Goal: Use online tool/utility

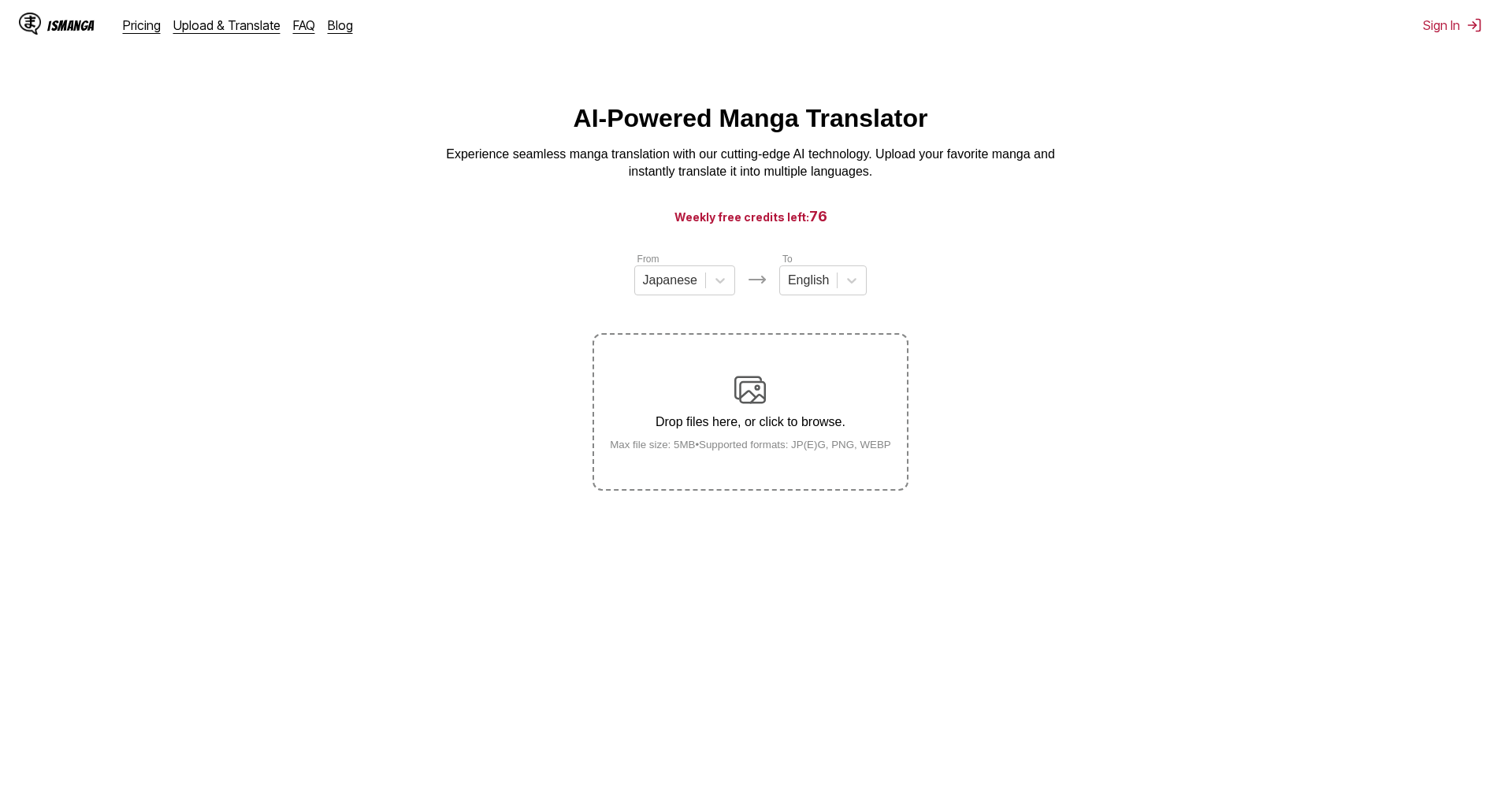
click at [773, 426] on p "Drop files here, or click to browse." at bounding box center [751, 422] width 307 height 14
click at [0, 0] on input "Drop files here, or click to browse. Max file size: 5MB • Supported formats: JP…" at bounding box center [0, 0] width 0 height 0
click at [779, 351] on label "Drop files here, or click to browse. Max file size: 5MB • Supported formats: JP…" at bounding box center [750, 412] width 312 height 154
click at [0, 0] on input "Drop files here, or click to browse. Max file size: 5MB • Supported formats: JP…" at bounding box center [0, 0] width 0 height 0
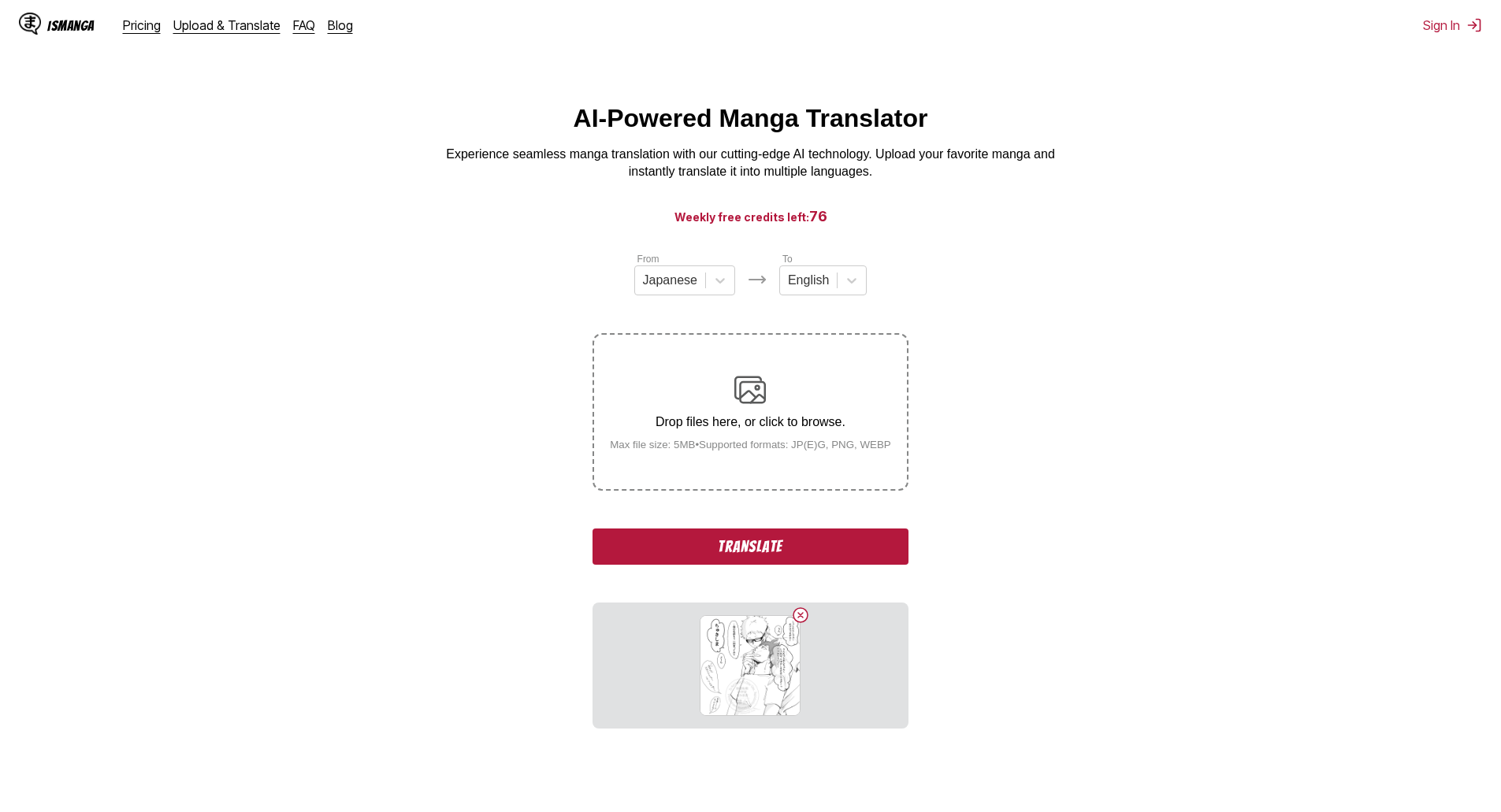
click at [773, 556] on button "Translate" at bounding box center [750, 547] width 315 height 36
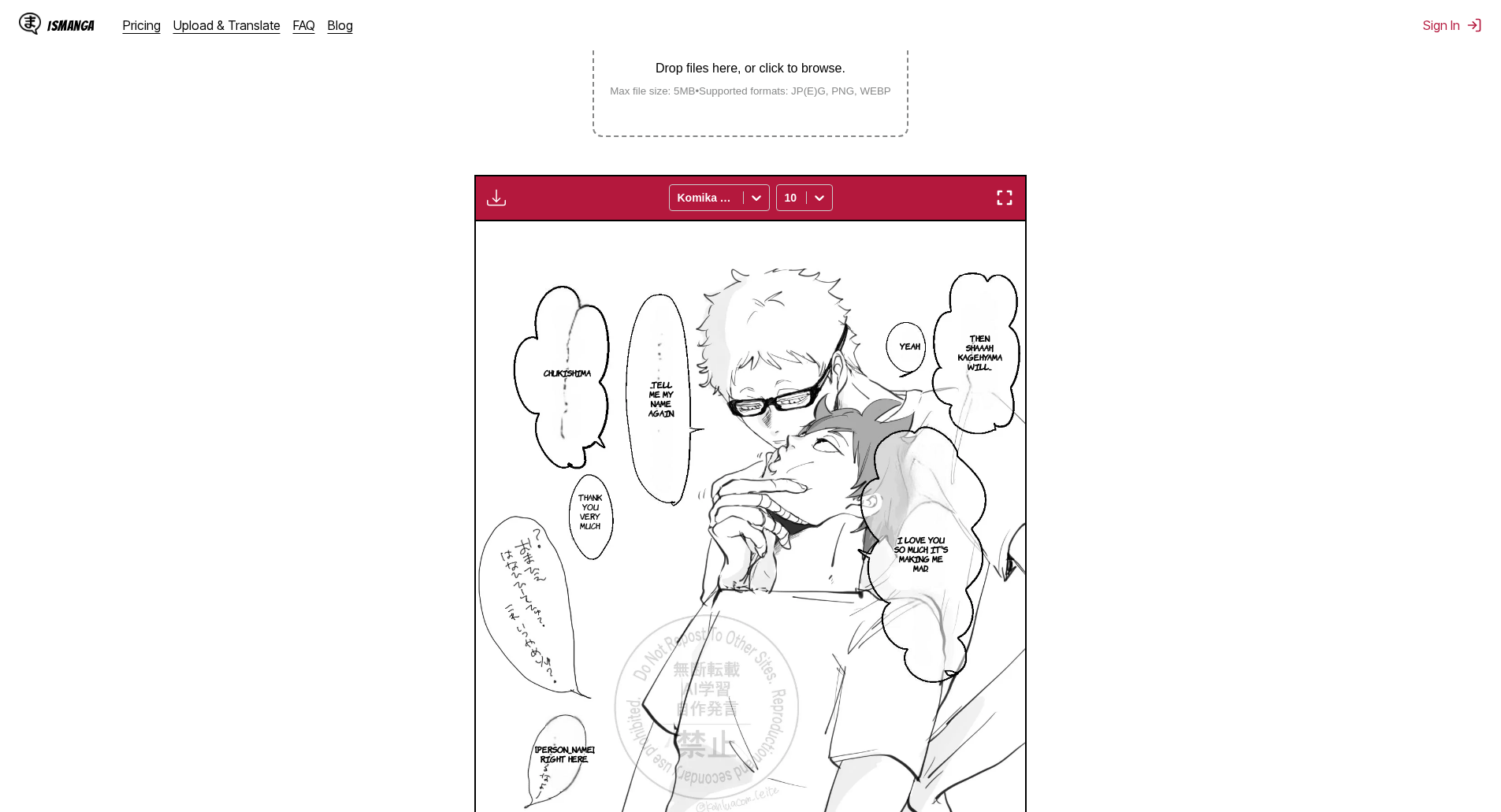
scroll to position [208, 0]
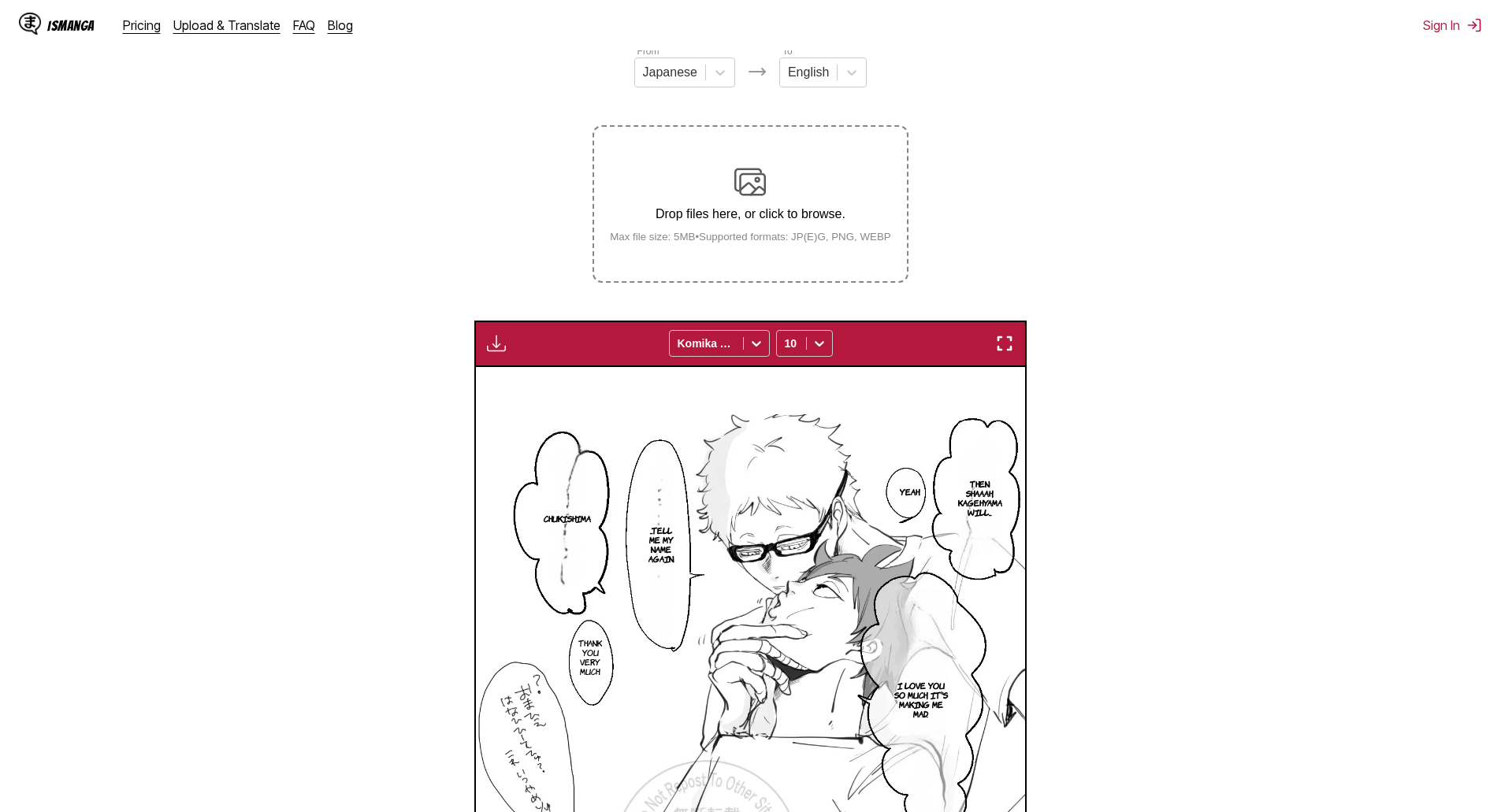
click at [760, 239] on small "Max file size: 5MB • Supported formats: JP(E)G, PNG, WEBP" at bounding box center [751, 237] width 307 height 12
click at [0, 0] on input "Drop files here, or click to browse. Max file size: 5MB • Supported formats: JP…" at bounding box center [0, 0] width 0 height 0
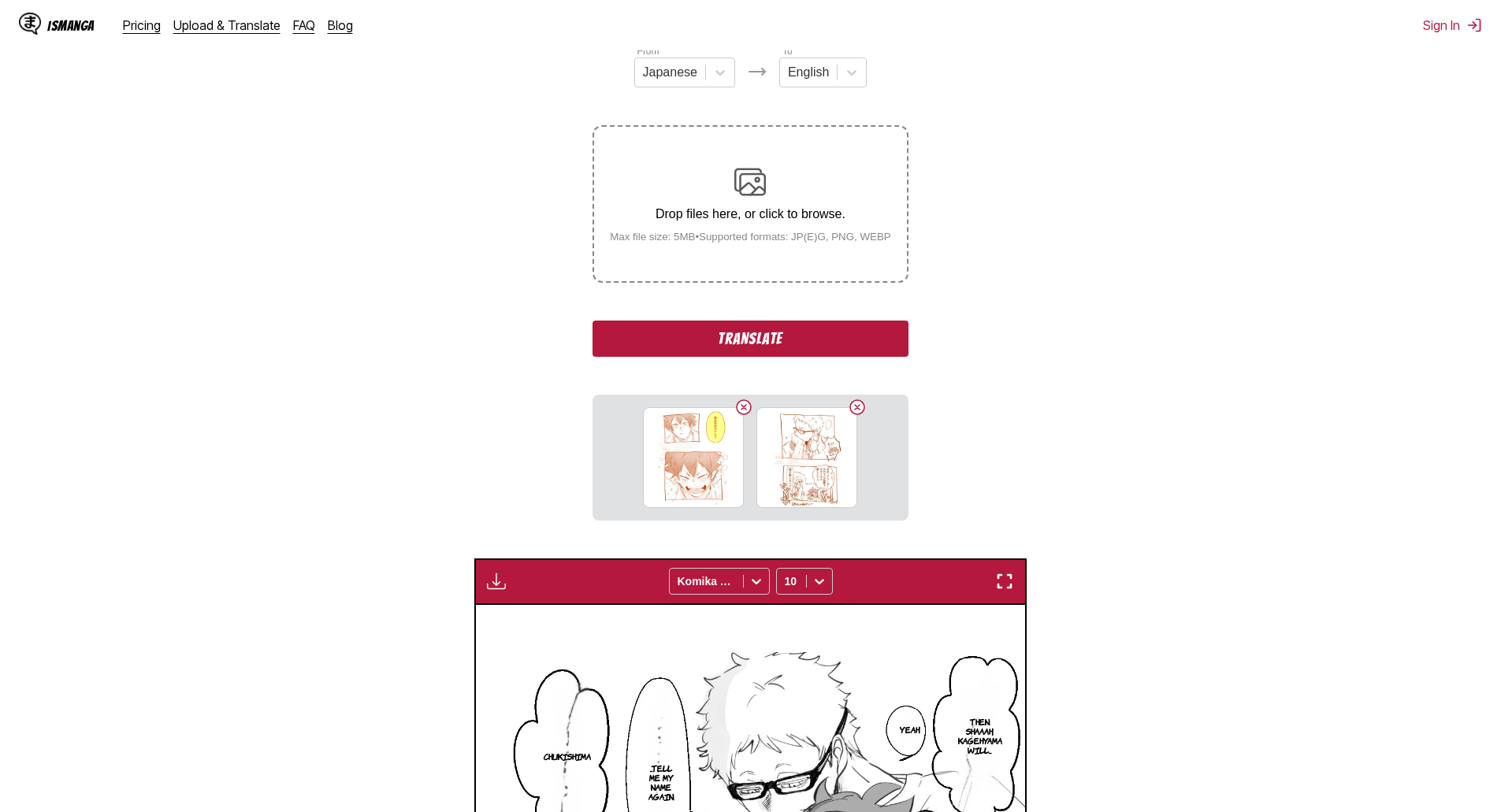
click at [810, 330] on button "Translate" at bounding box center [750, 338] width 315 height 36
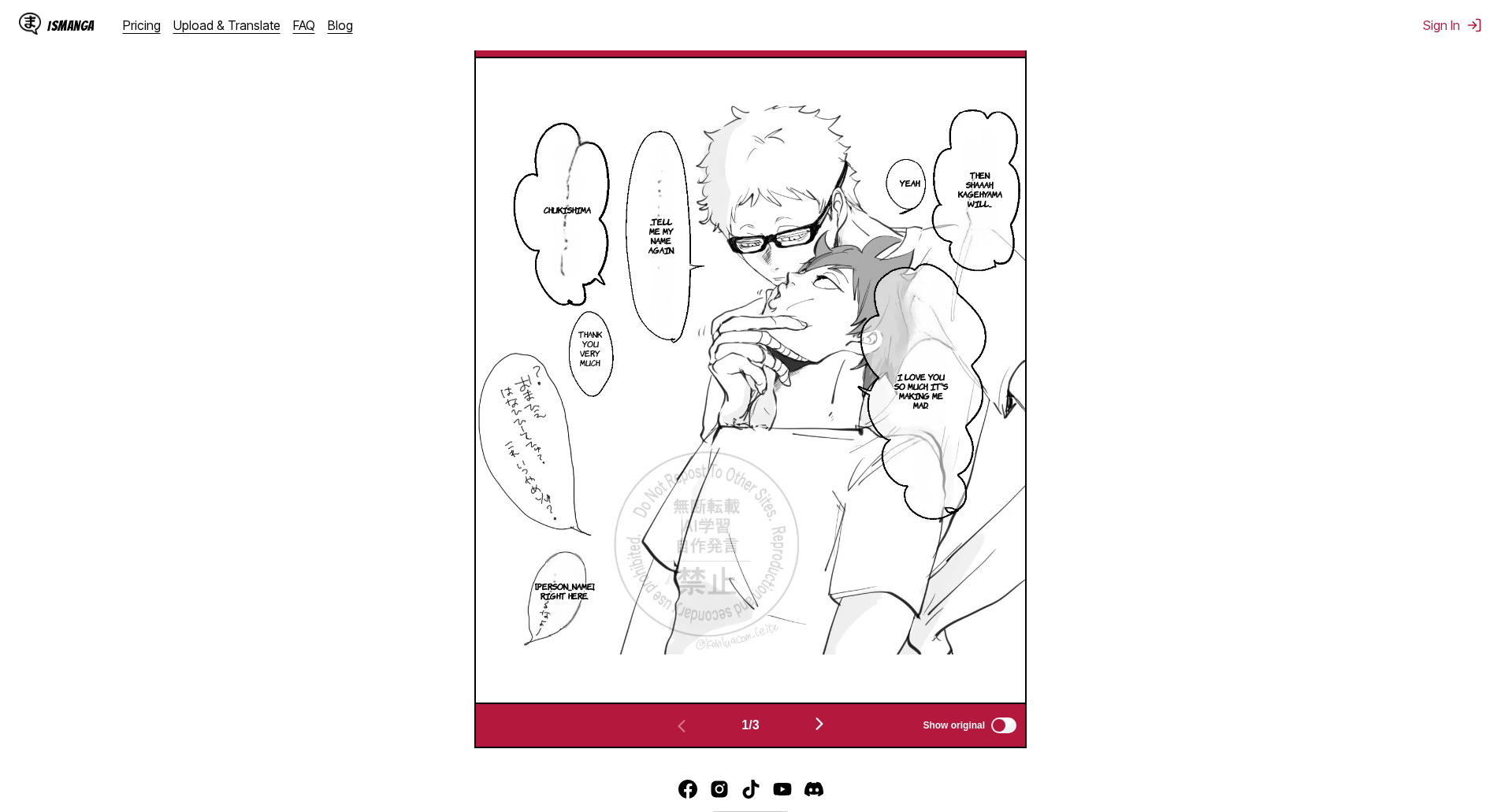
scroll to position [658, 0]
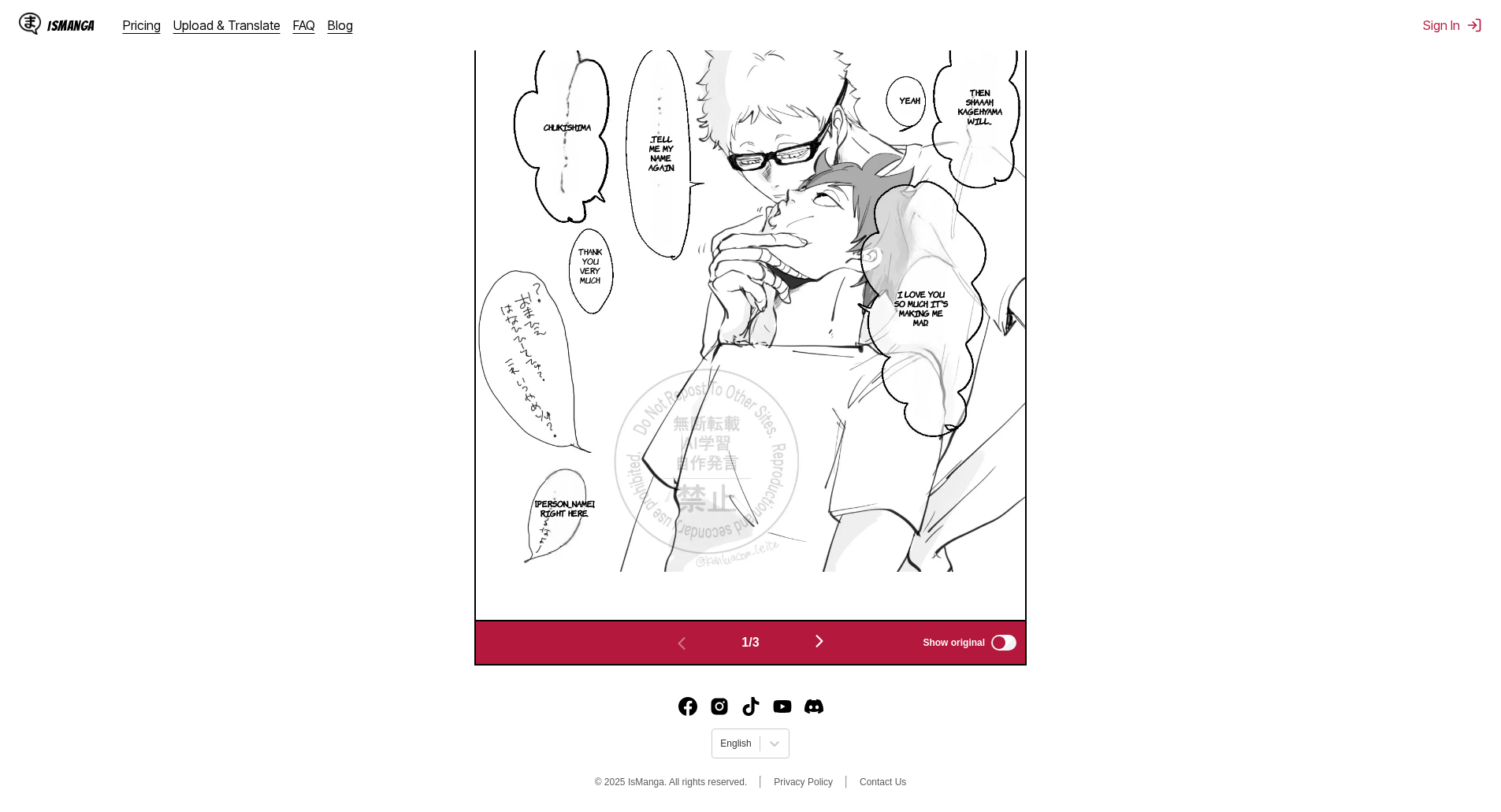
click at [826, 646] on img "button" at bounding box center [819, 641] width 19 height 19
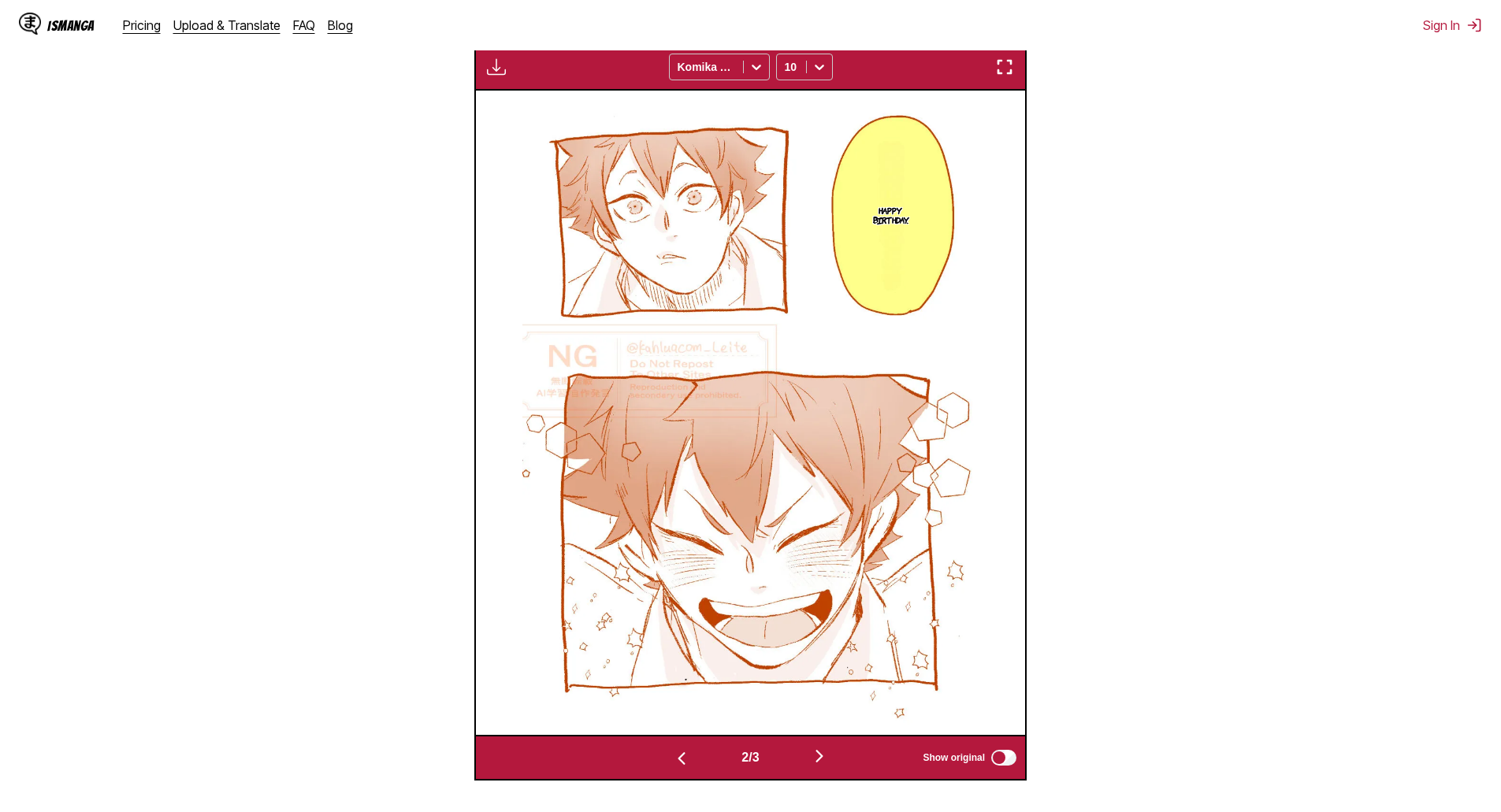
scroll to position [579, 0]
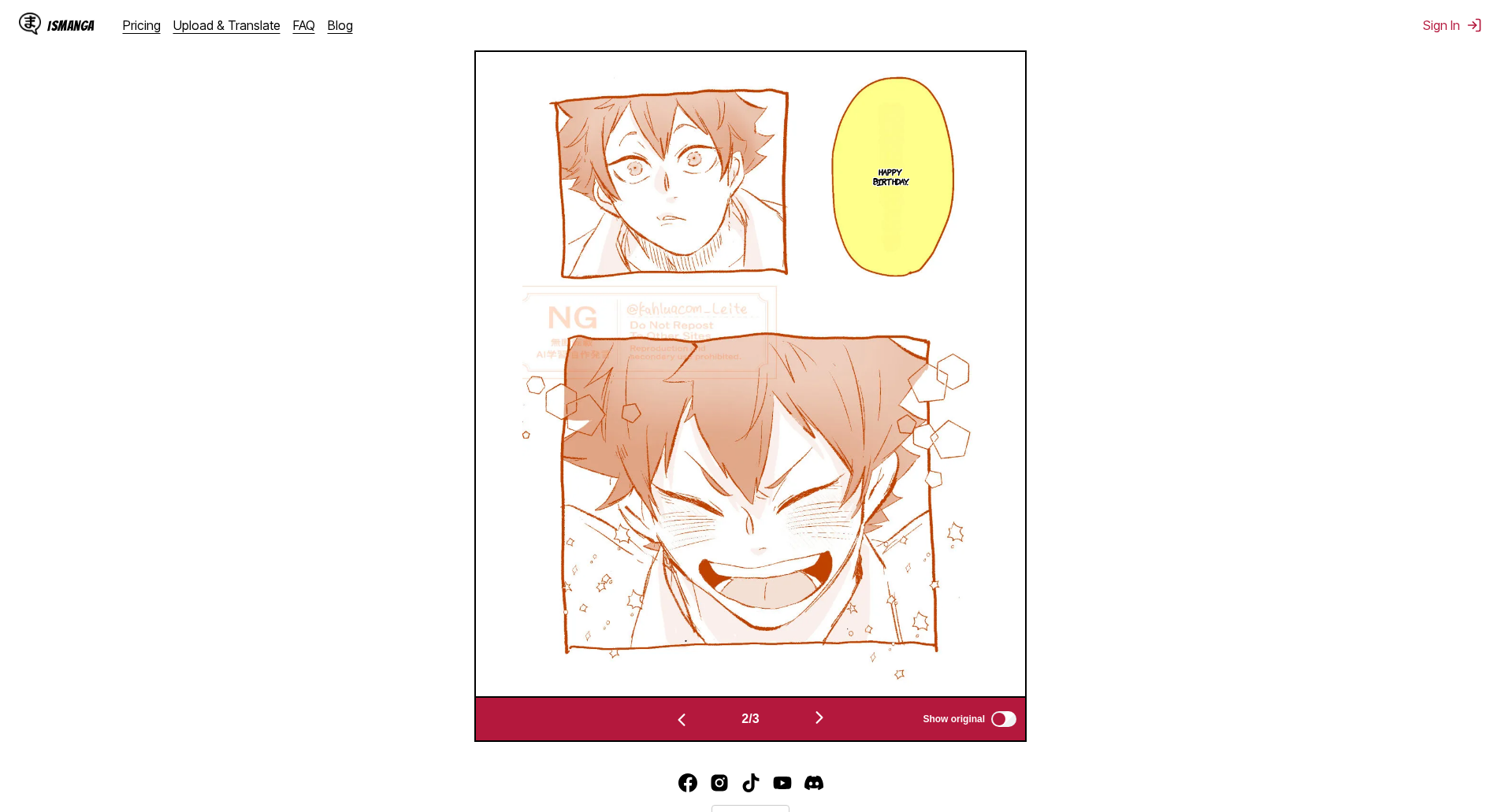
click at [819, 721] on img "button" at bounding box center [819, 718] width 19 height 19
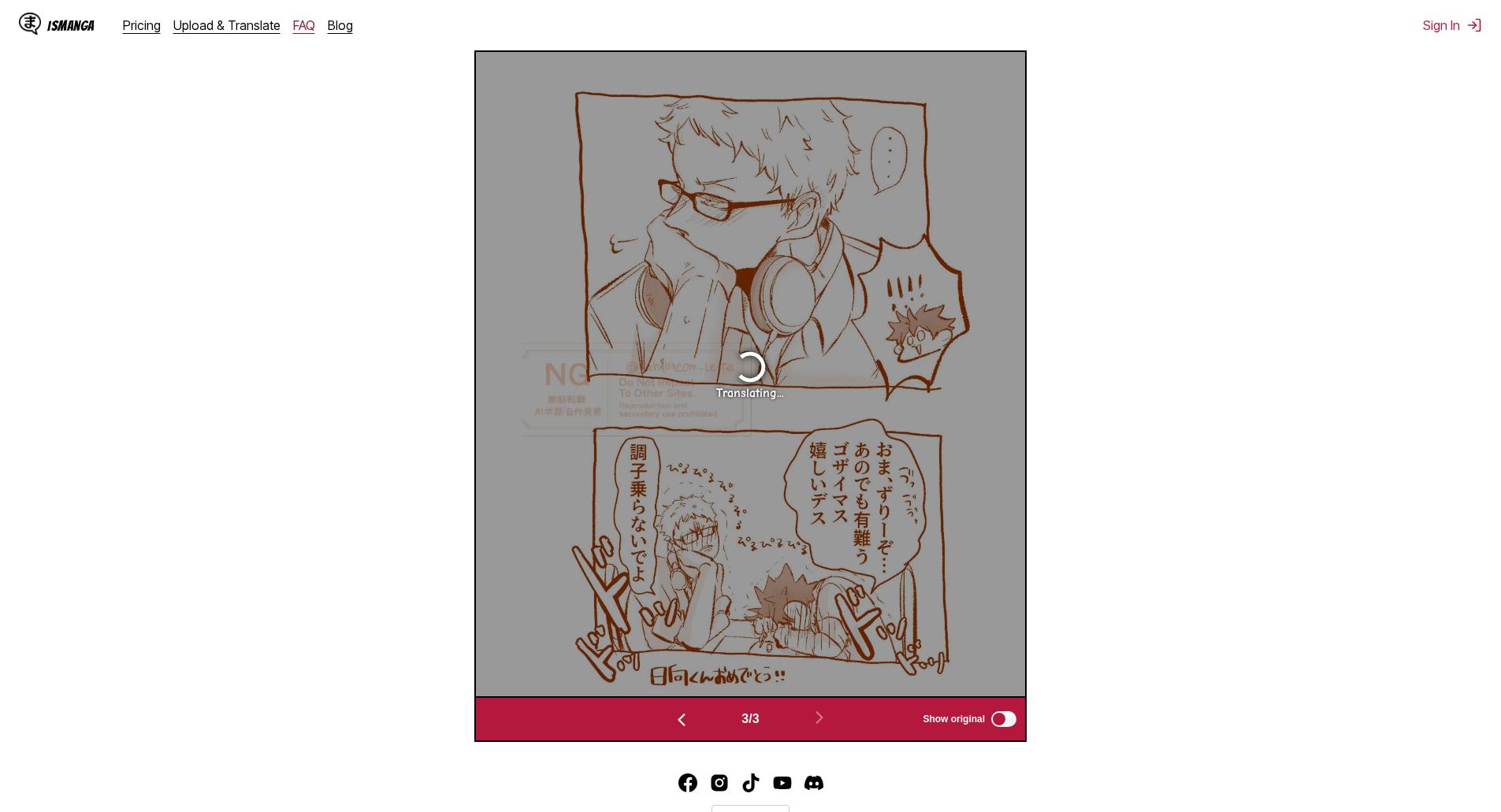
scroll to position [523, 0]
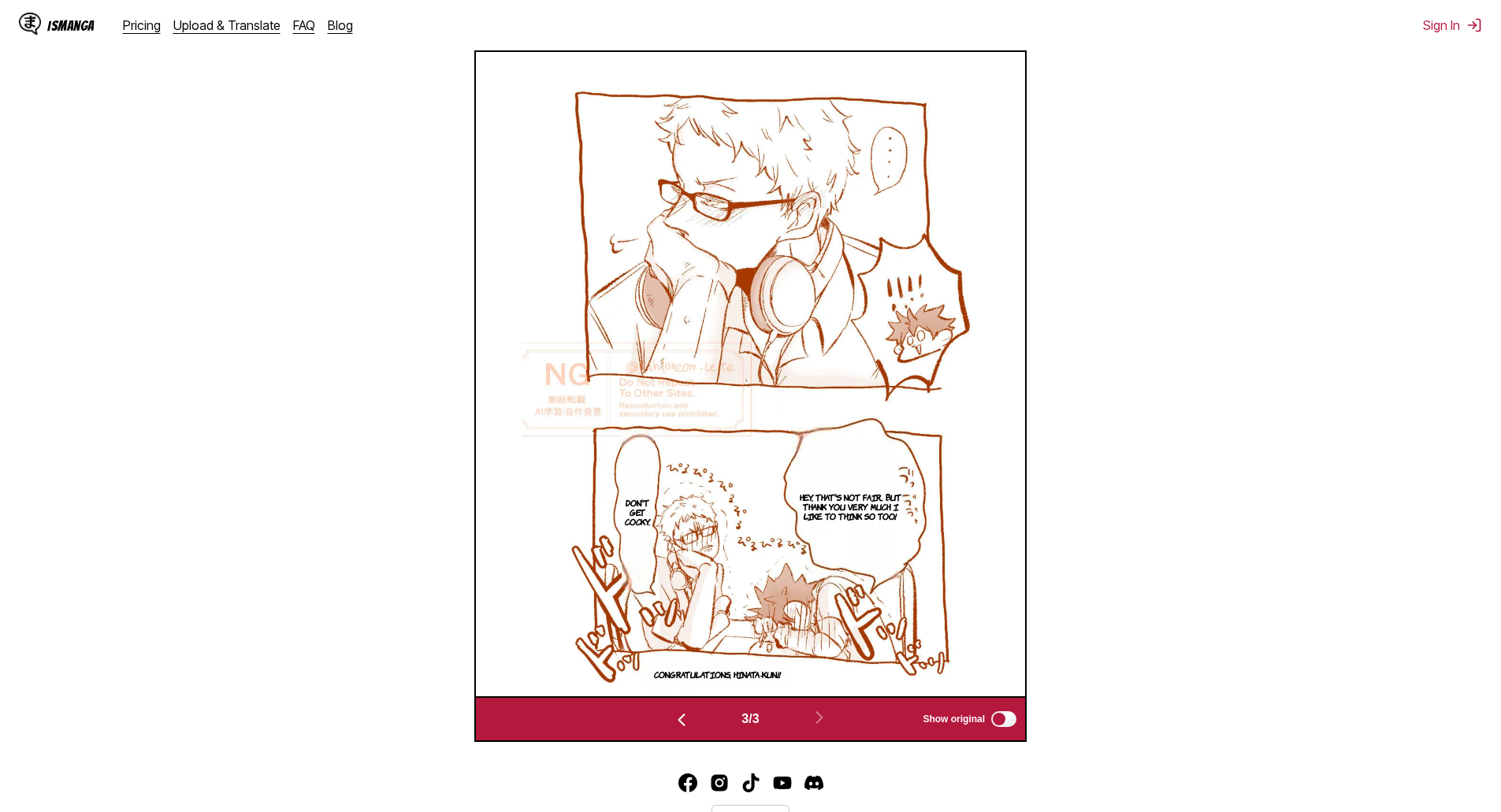
click at [672, 723] on img "button" at bounding box center [682, 720] width 19 height 19
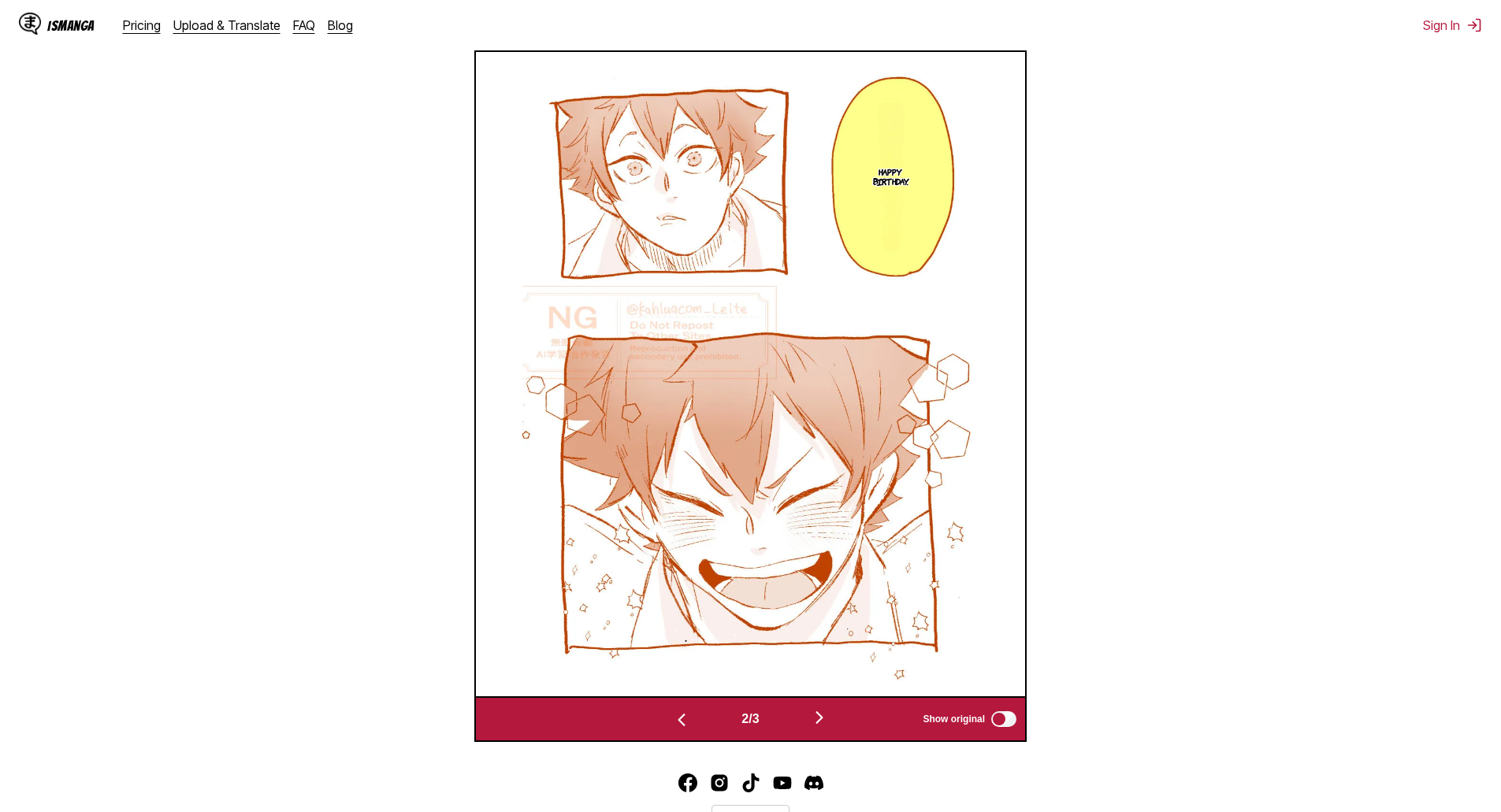
click at [822, 724] on img "button" at bounding box center [819, 718] width 19 height 19
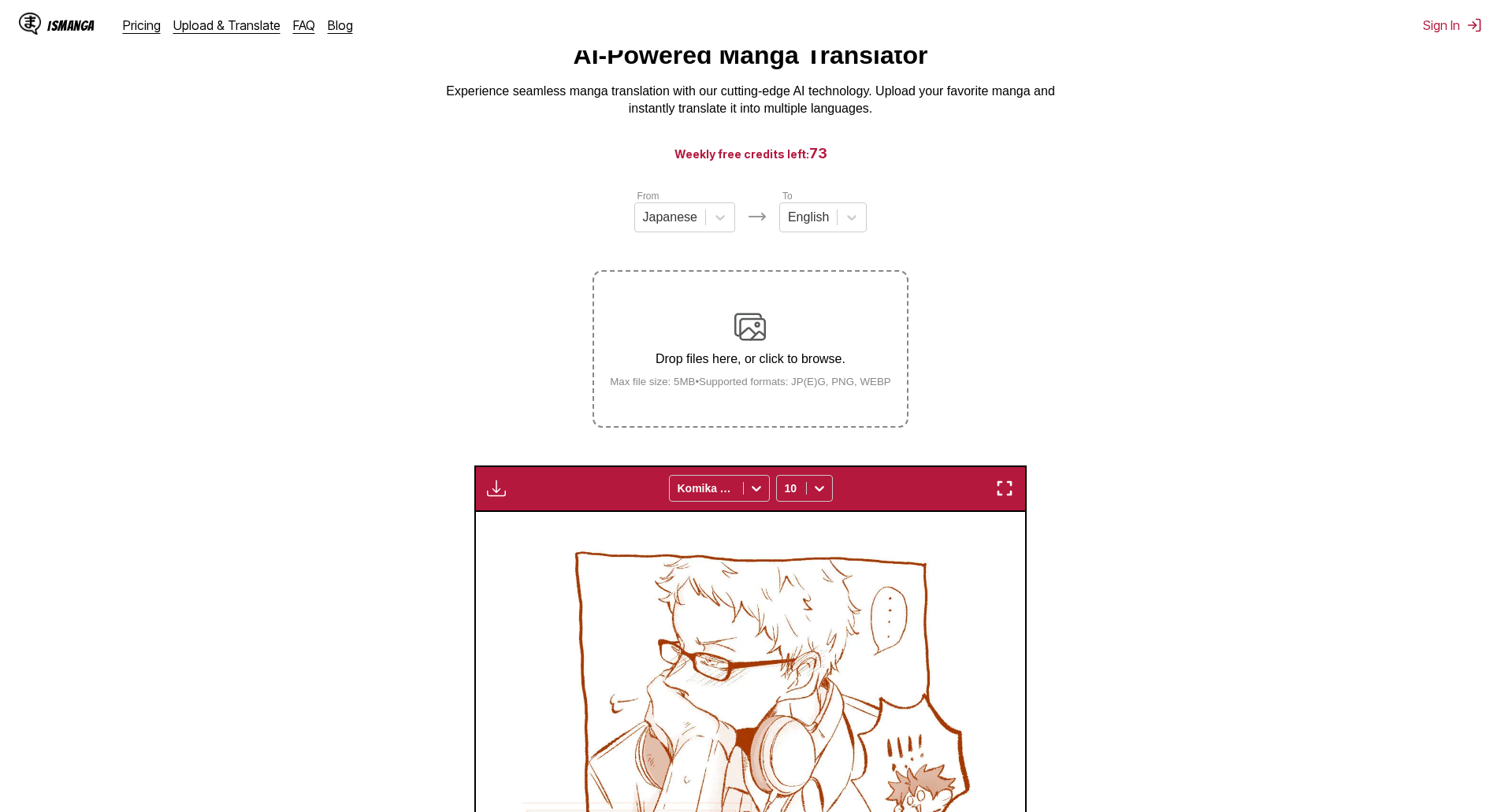
scroll to position [0, 0]
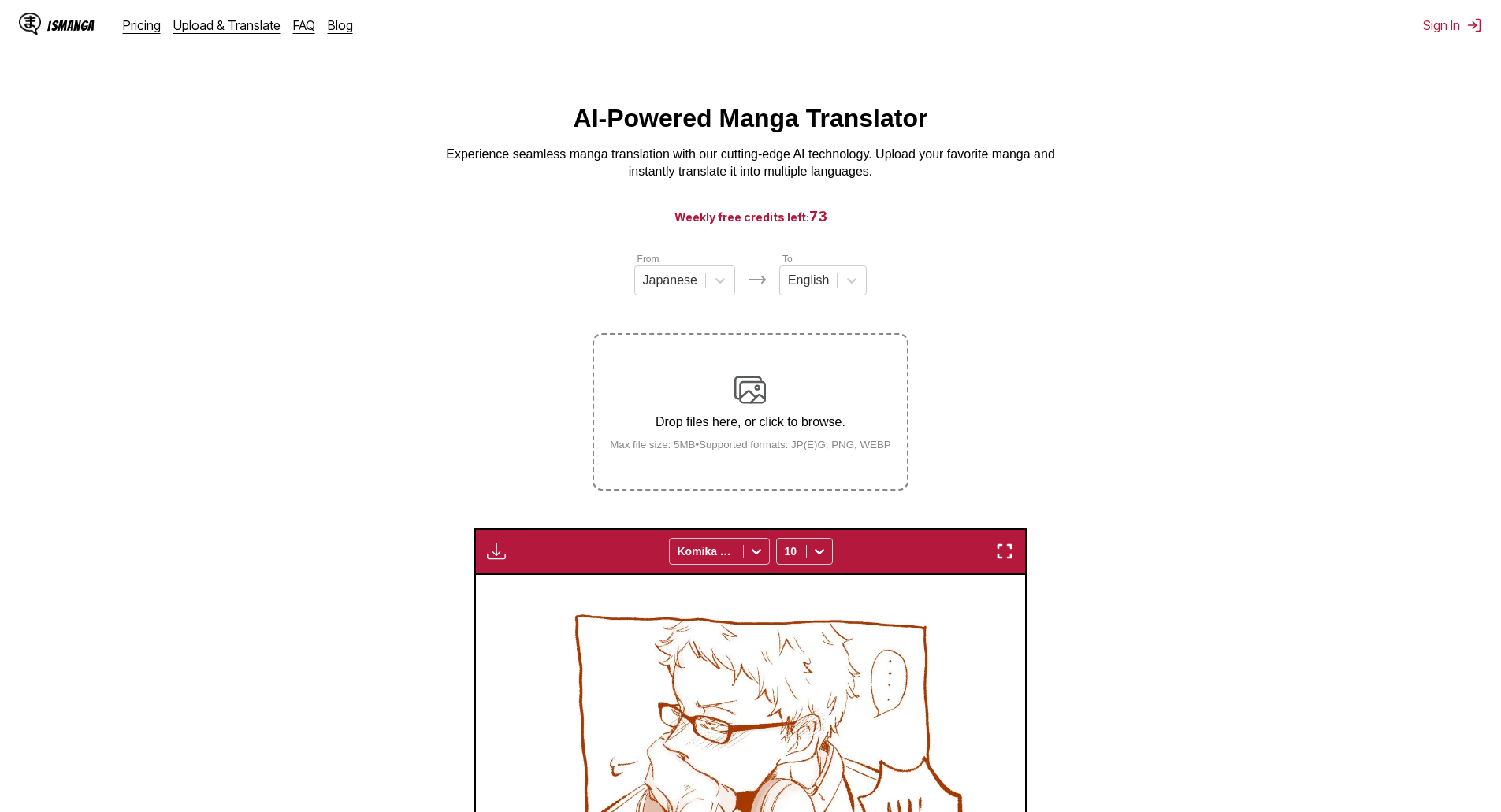
click at [801, 441] on div "Drop files here, or click to browse. Max file size: 5MB • Supported formats: JP…" at bounding box center [751, 412] width 307 height 76
click at [0, 0] on input "Drop files here, or click to browse. Max file size: 5MB • Supported formats: JP…" at bounding box center [0, 0] width 0 height 0
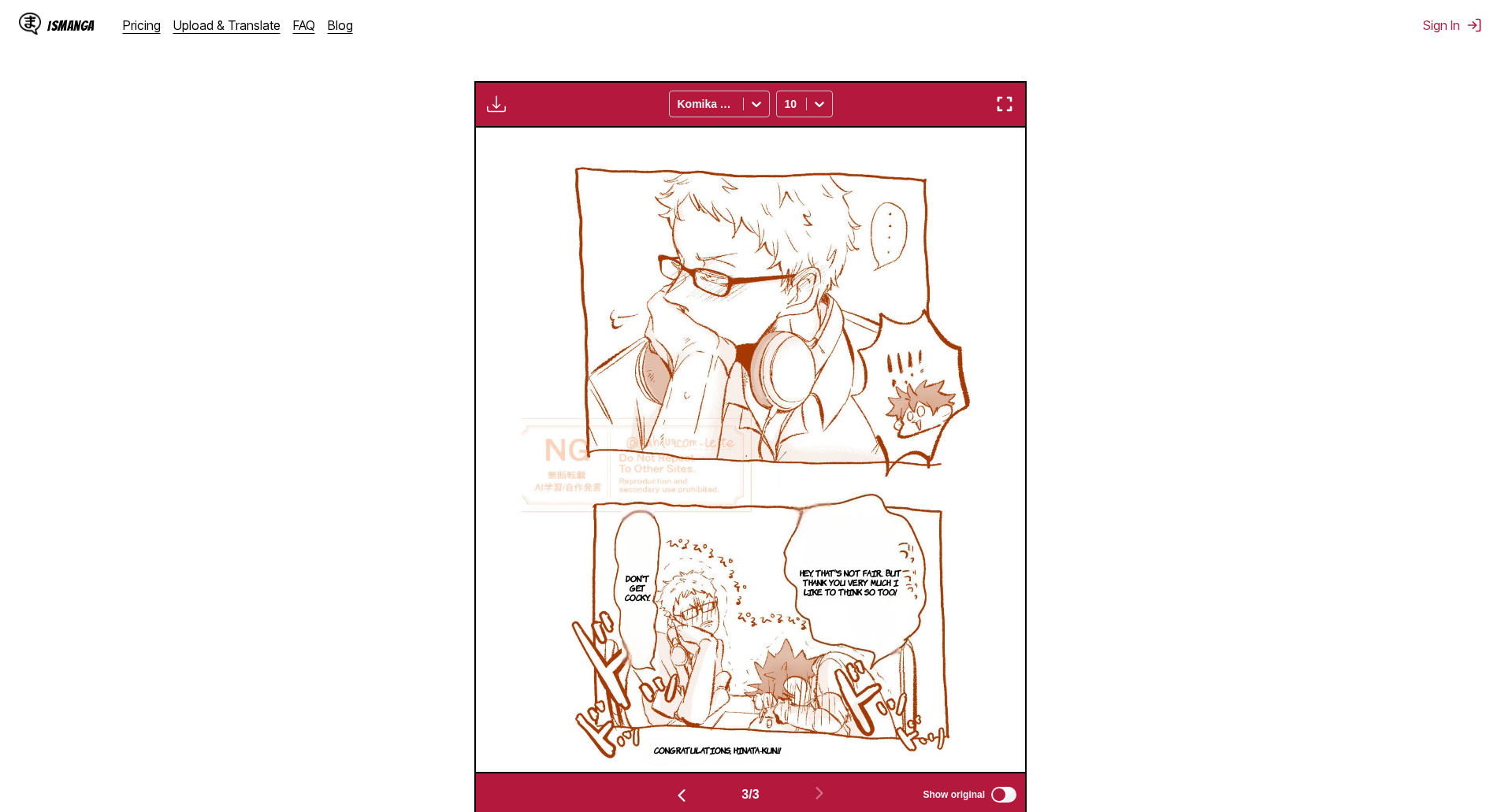
scroll to position [840, 0]
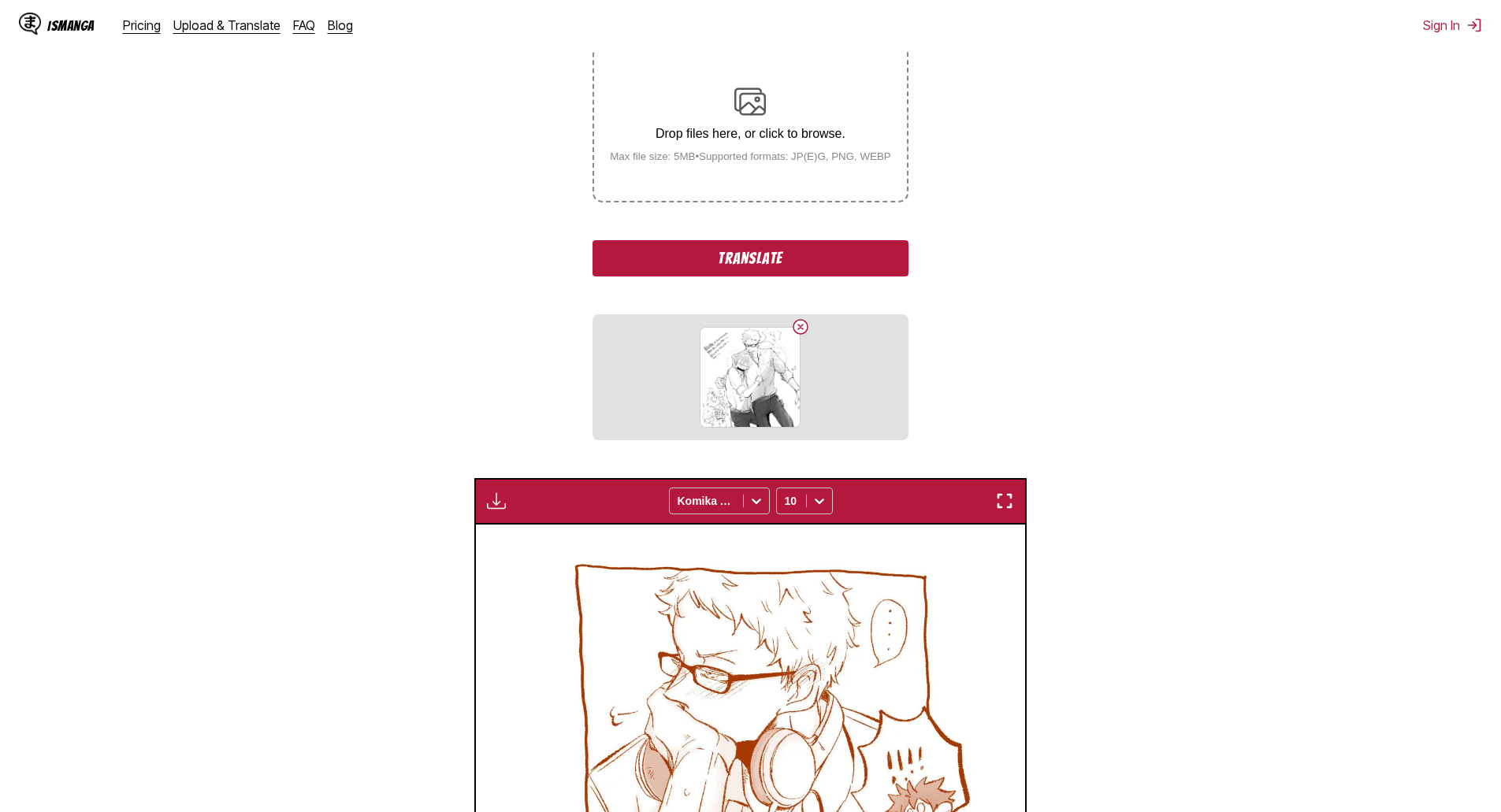
click at [857, 248] on button "Translate" at bounding box center [750, 259] width 315 height 36
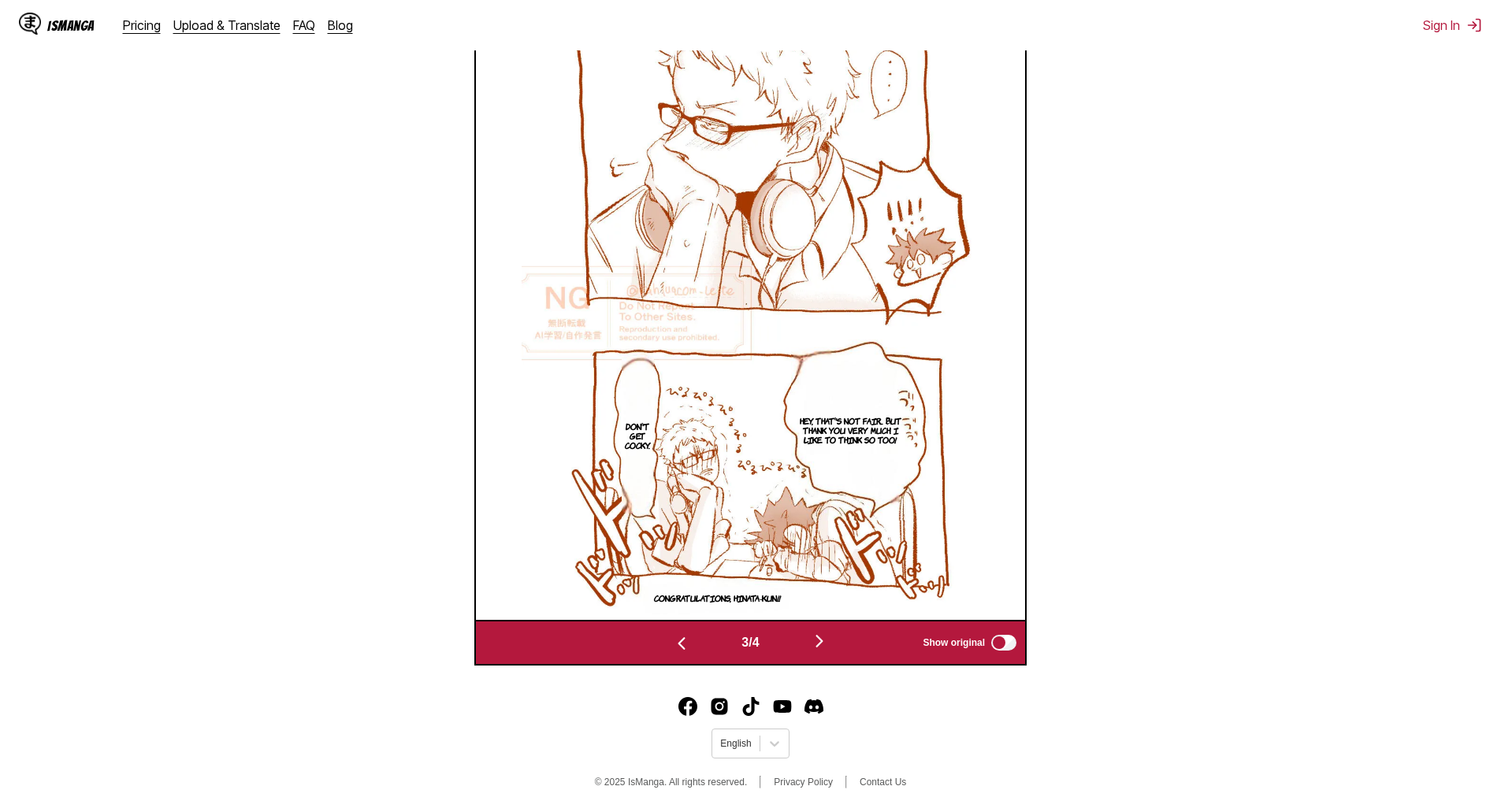
click at [826, 645] on img "button" at bounding box center [819, 641] width 19 height 19
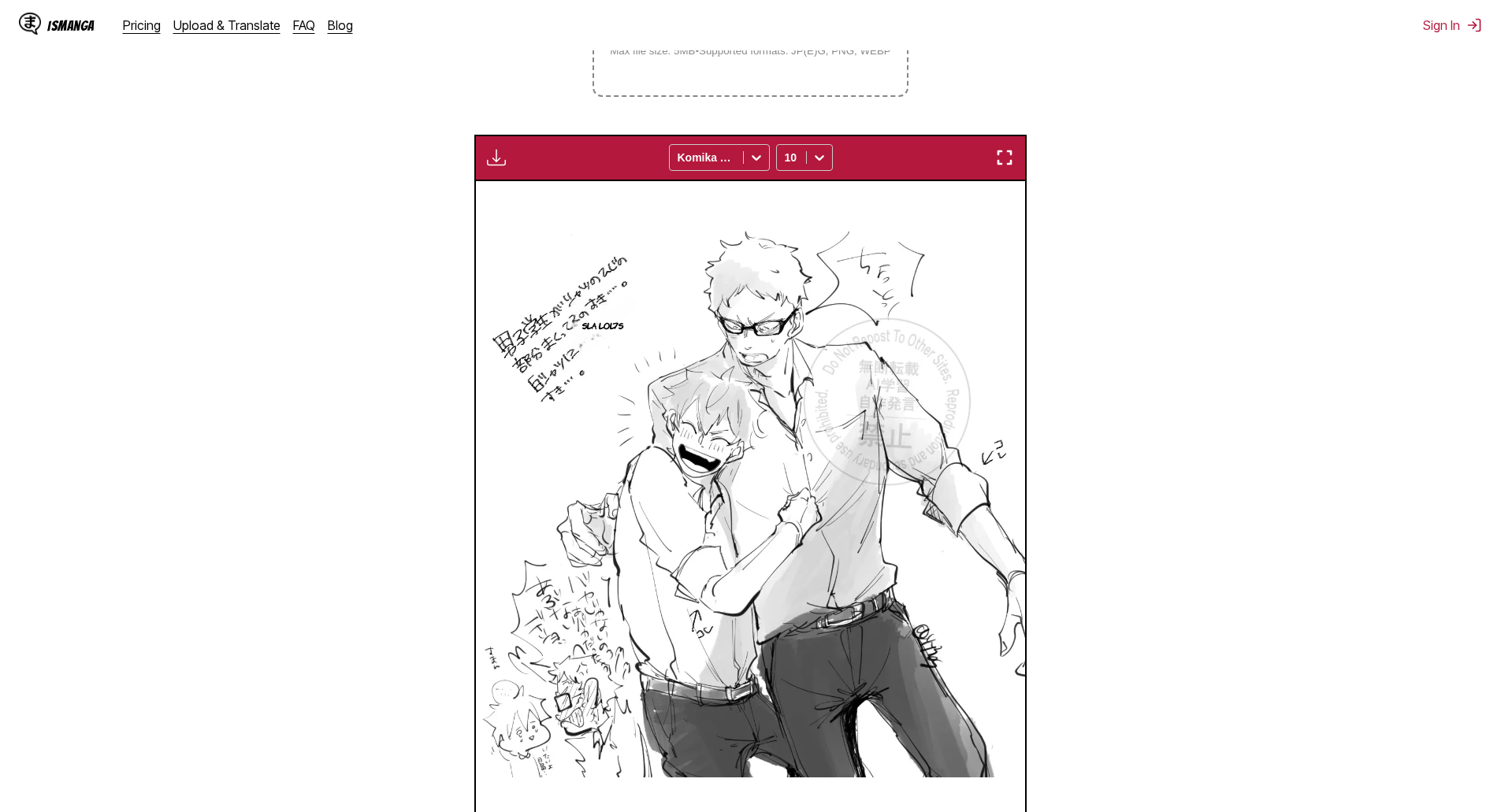
scroll to position [473, 0]
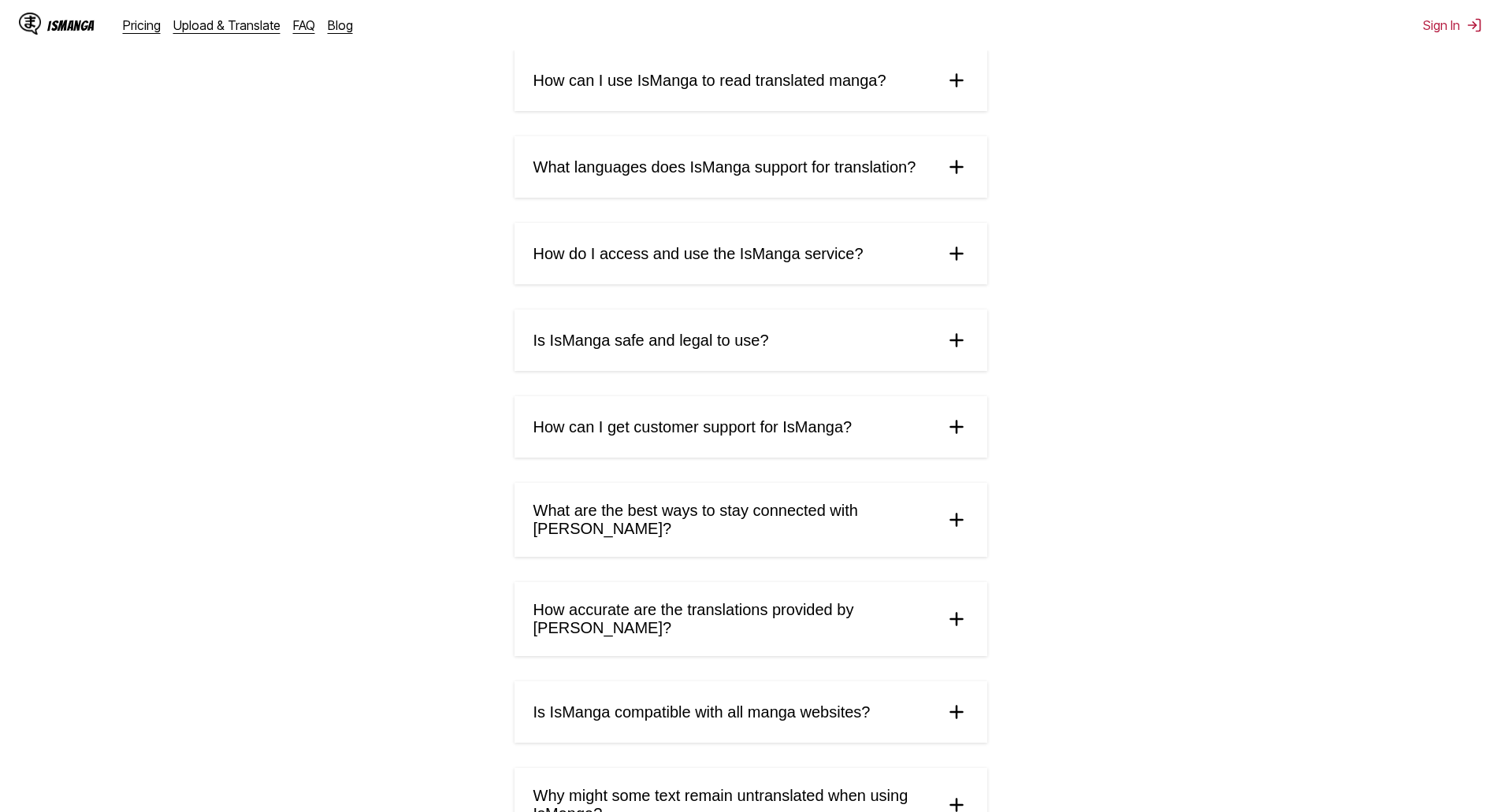
scroll to position [236, 0]
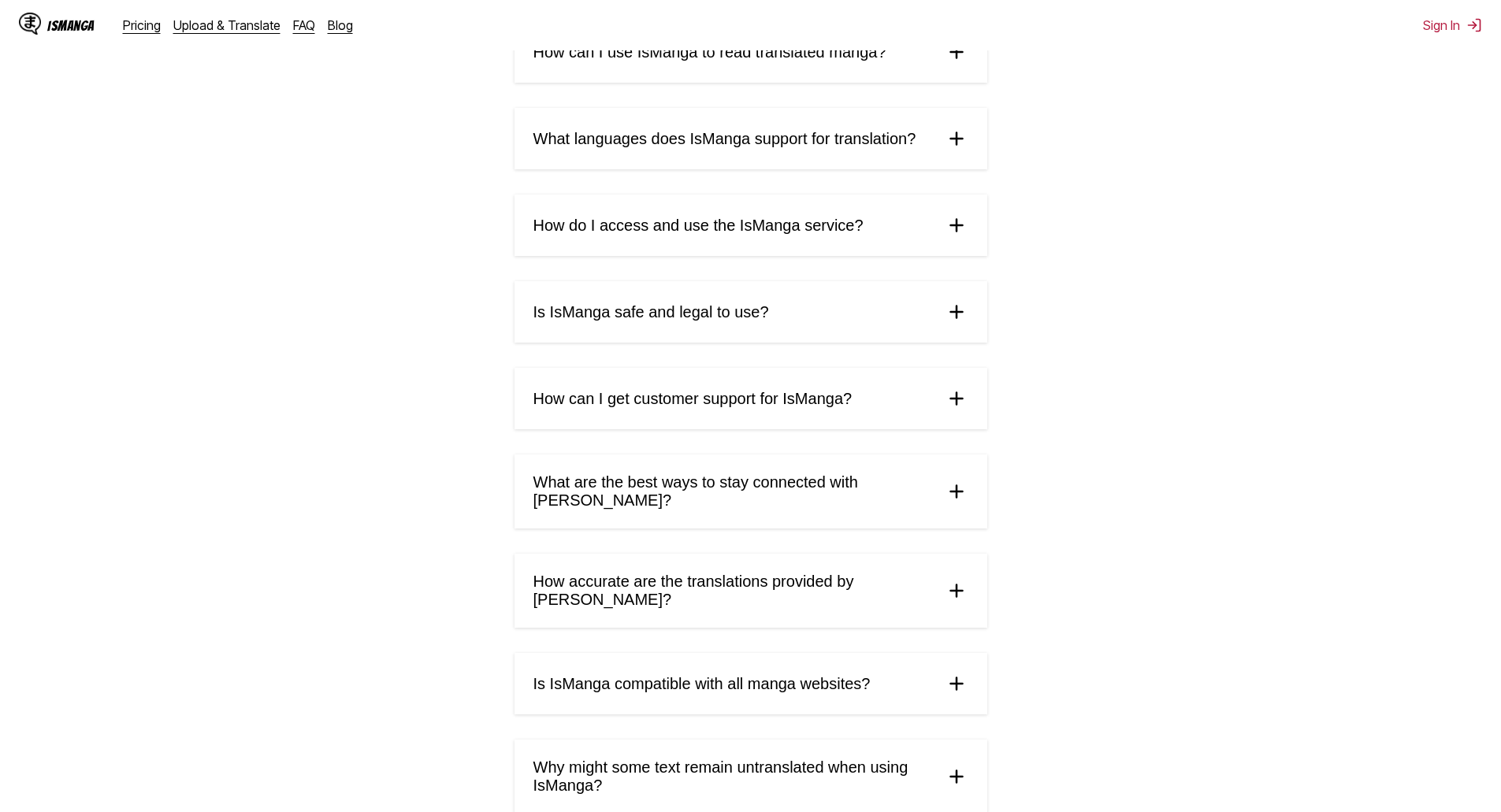
click at [957, 287] on summary "Is IsManga safe and legal to use?" at bounding box center [751, 312] width 473 height 61
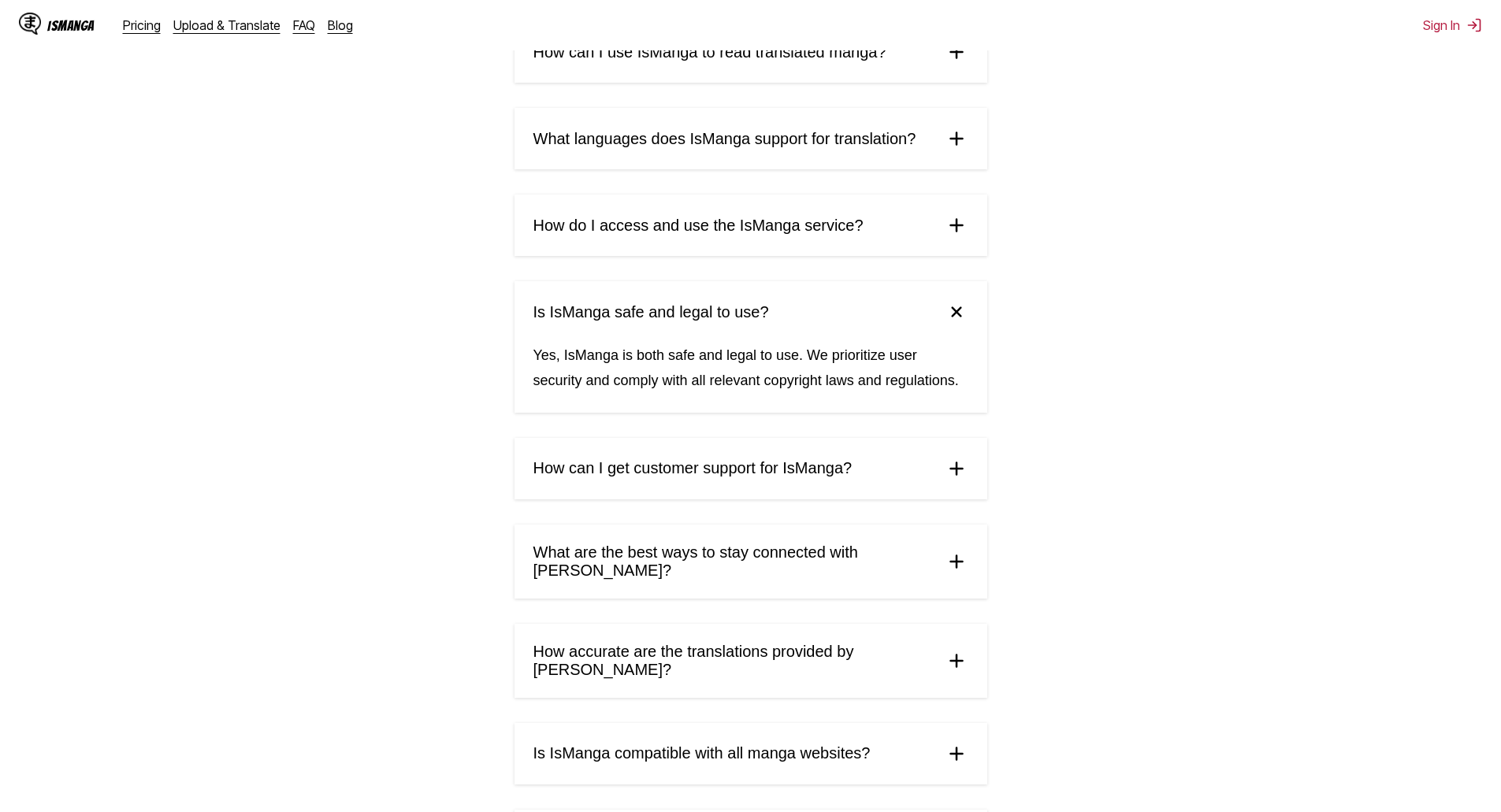
click at [953, 292] on summary "Is IsManga safe and legal to use?" at bounding box center [751, 312] width 473 height 61
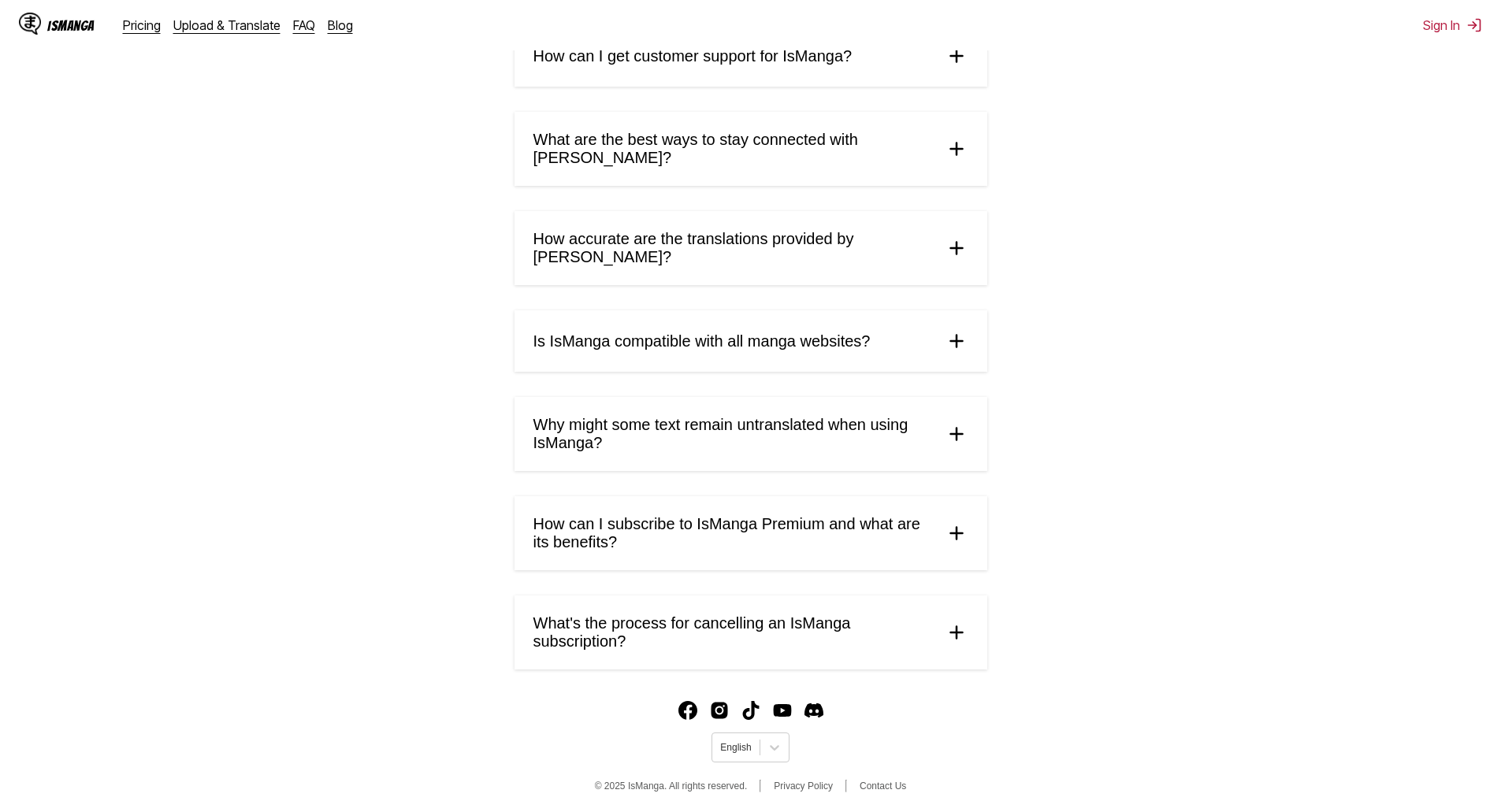
scroll to position [581, 0]
click at [916, 246] on summary "How accurate are the translations provided by [PERSON_NAME]?" at bounding box center [751, 246] width 473 height 74
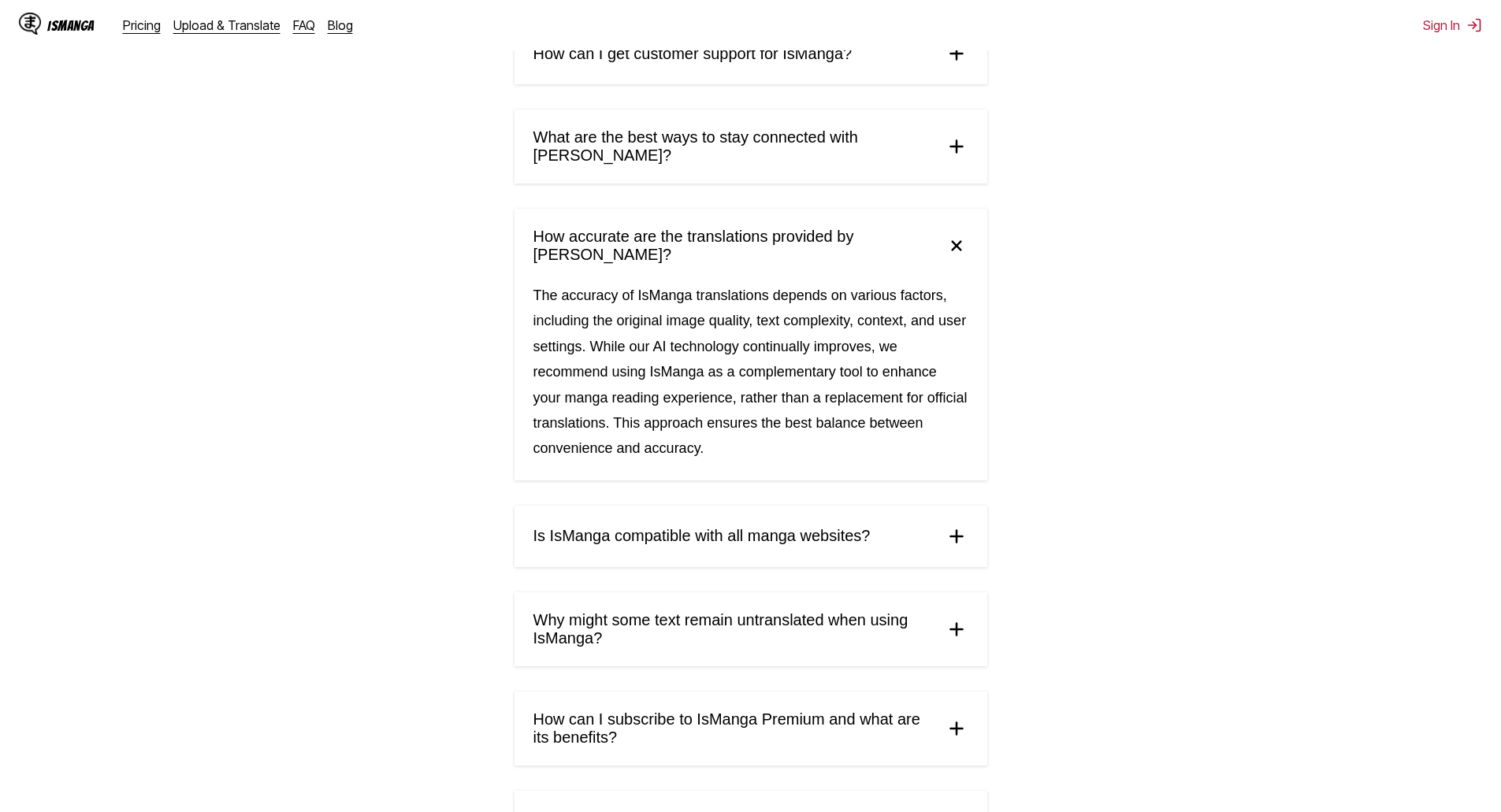
click at [916, 246] on summary "How accurate are the translations provided by [PERSON_NAME]?" at bounding box center [751, 246] width 473 height 74
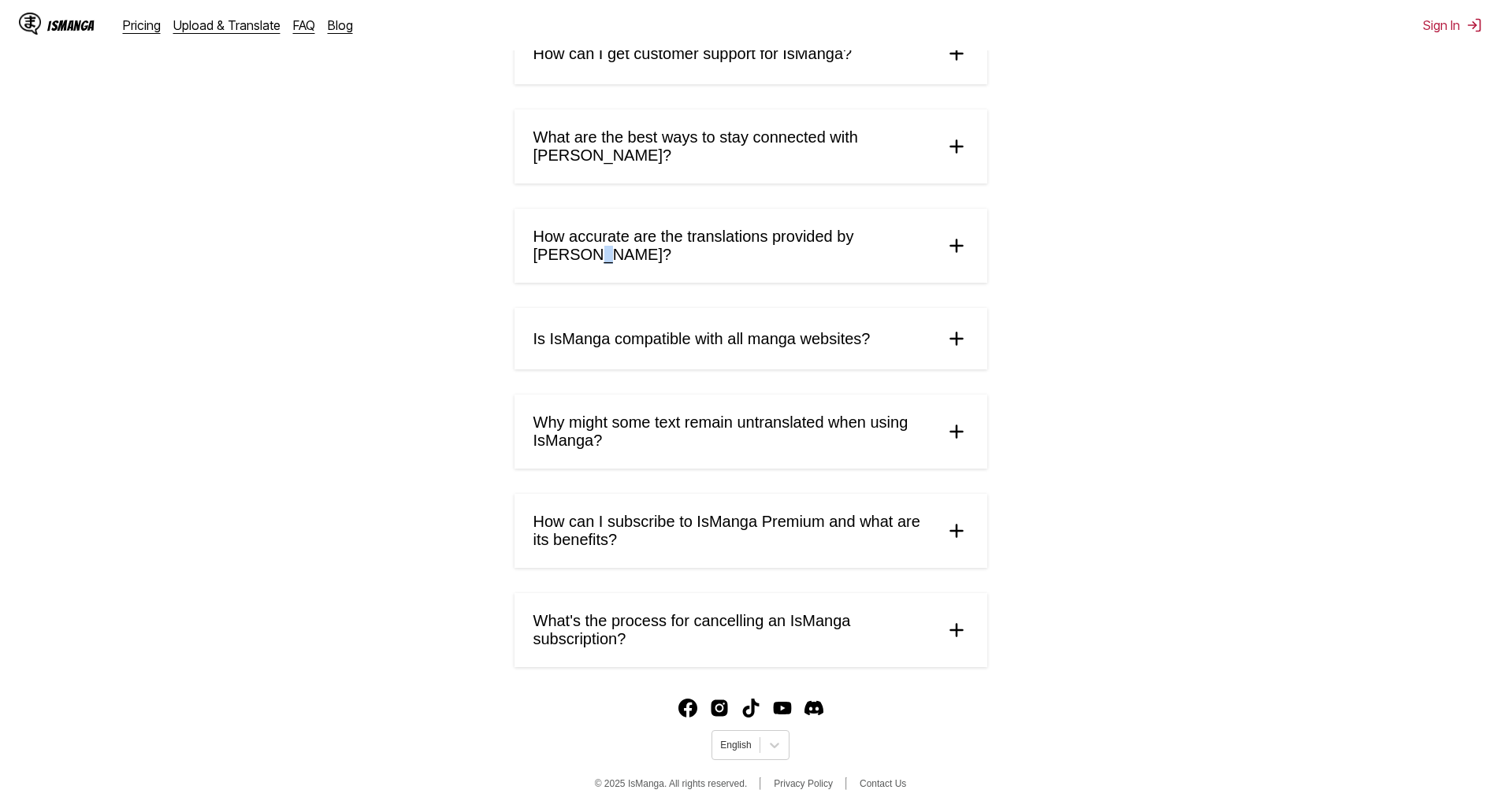
click at [916, 246] on summary "How accurate are the translations provided by [PERSON_NAME]?" at bounding box center [751, 246] width 473 height 74
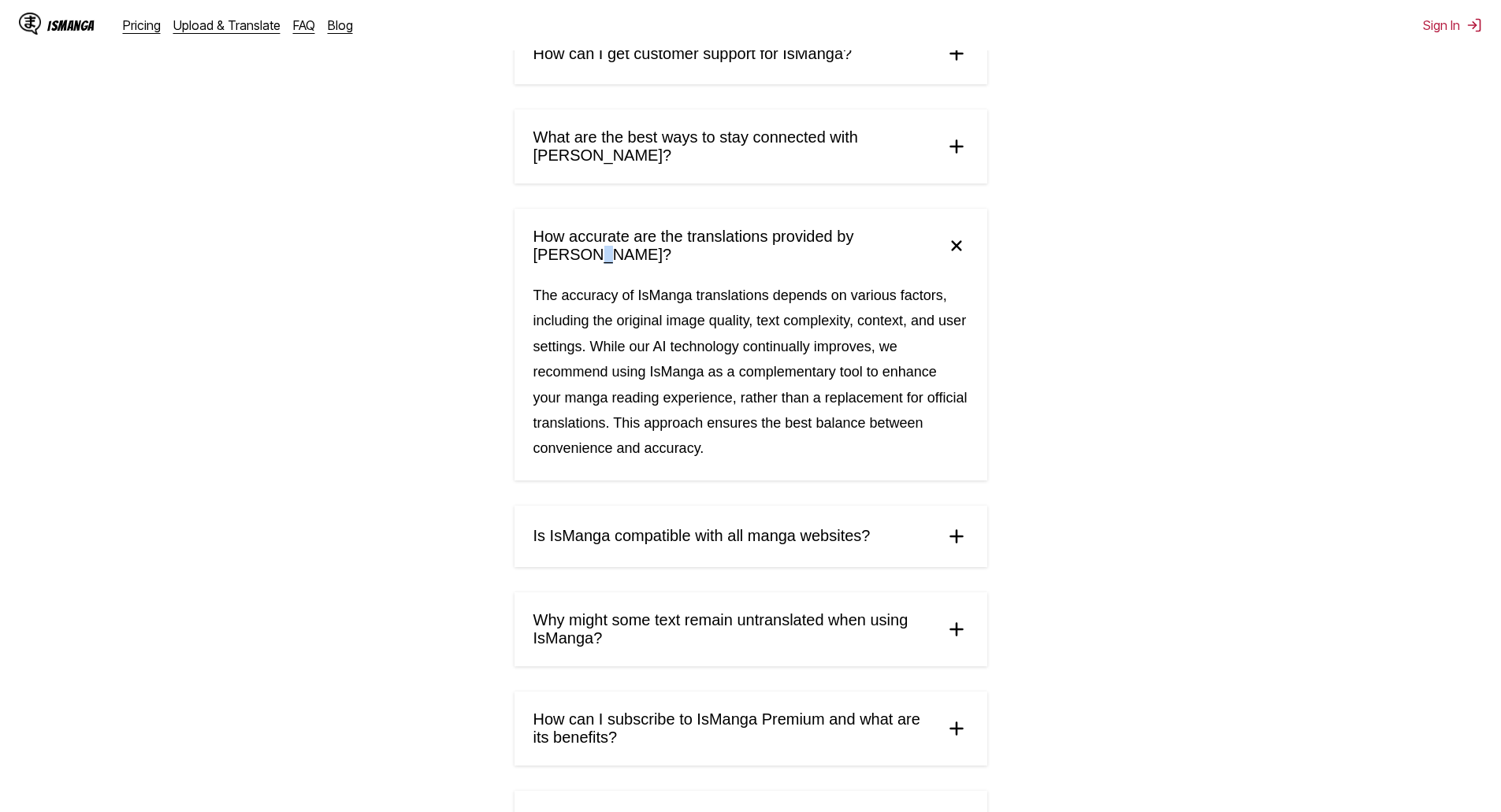
click at [916, 244] on summary "How accurate are the translations provided by [PERSON_NAME]?" at bounding box center [751, 246] width 473 height 74
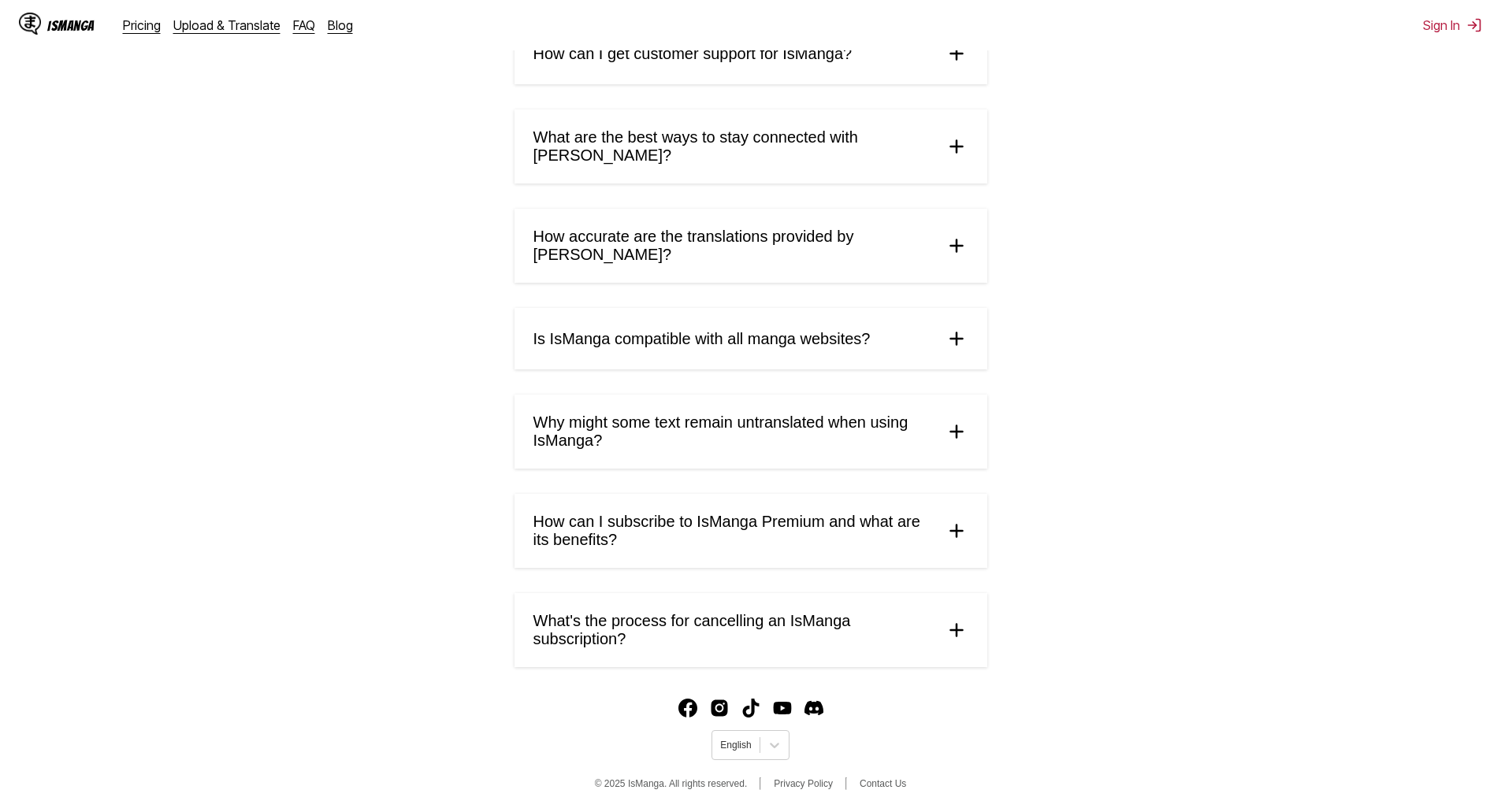
click at [899, 516] on span "How can I subscribe to IsManga Premium and what are its benefits?" at bounding box center [733, 531] width 398 height 36
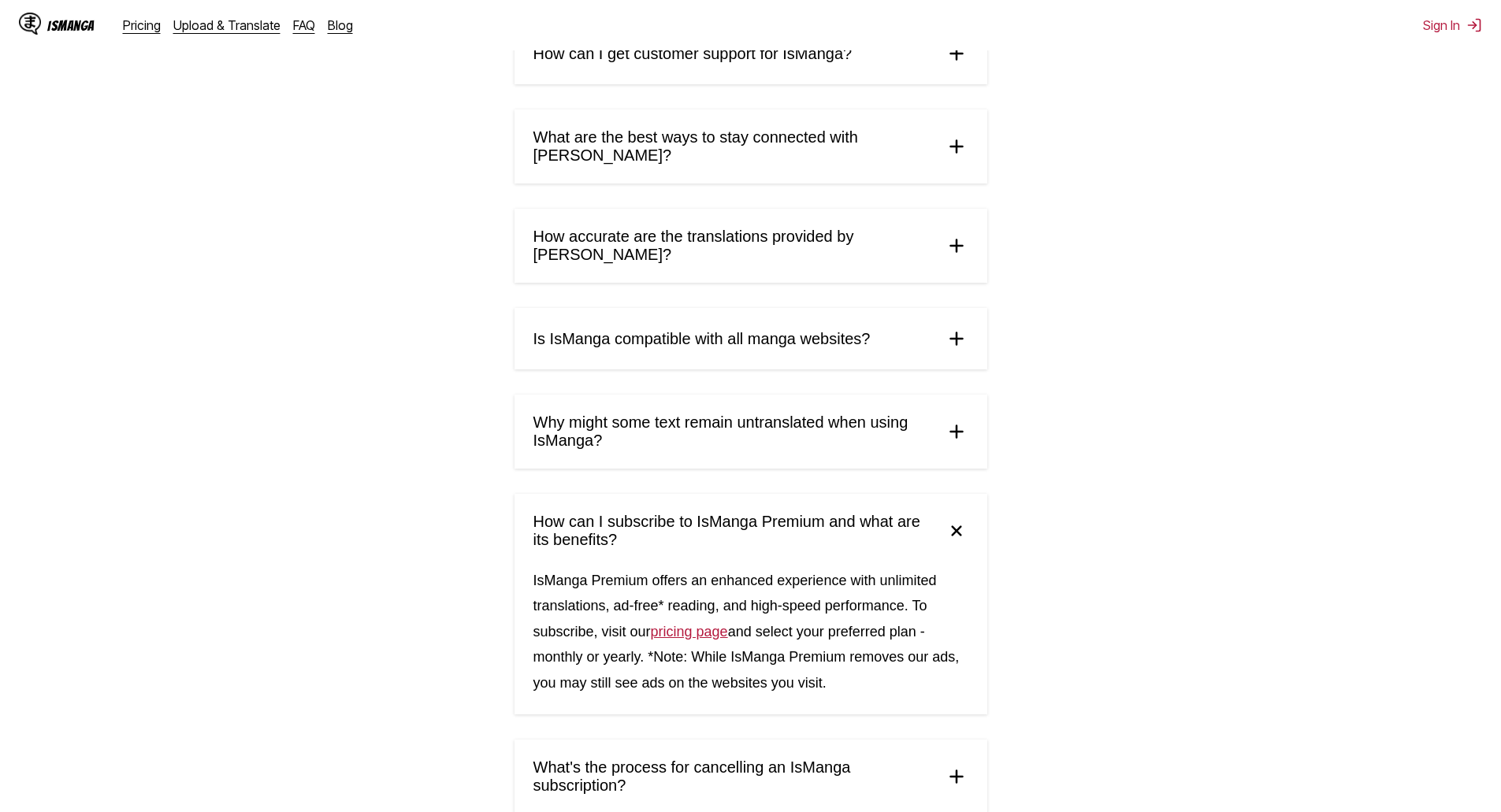
click at [918, 512] on span "How can I subscribe to IsManga Premium and what are its benefits?" at bounding box center [733, 531] width 398 height 36
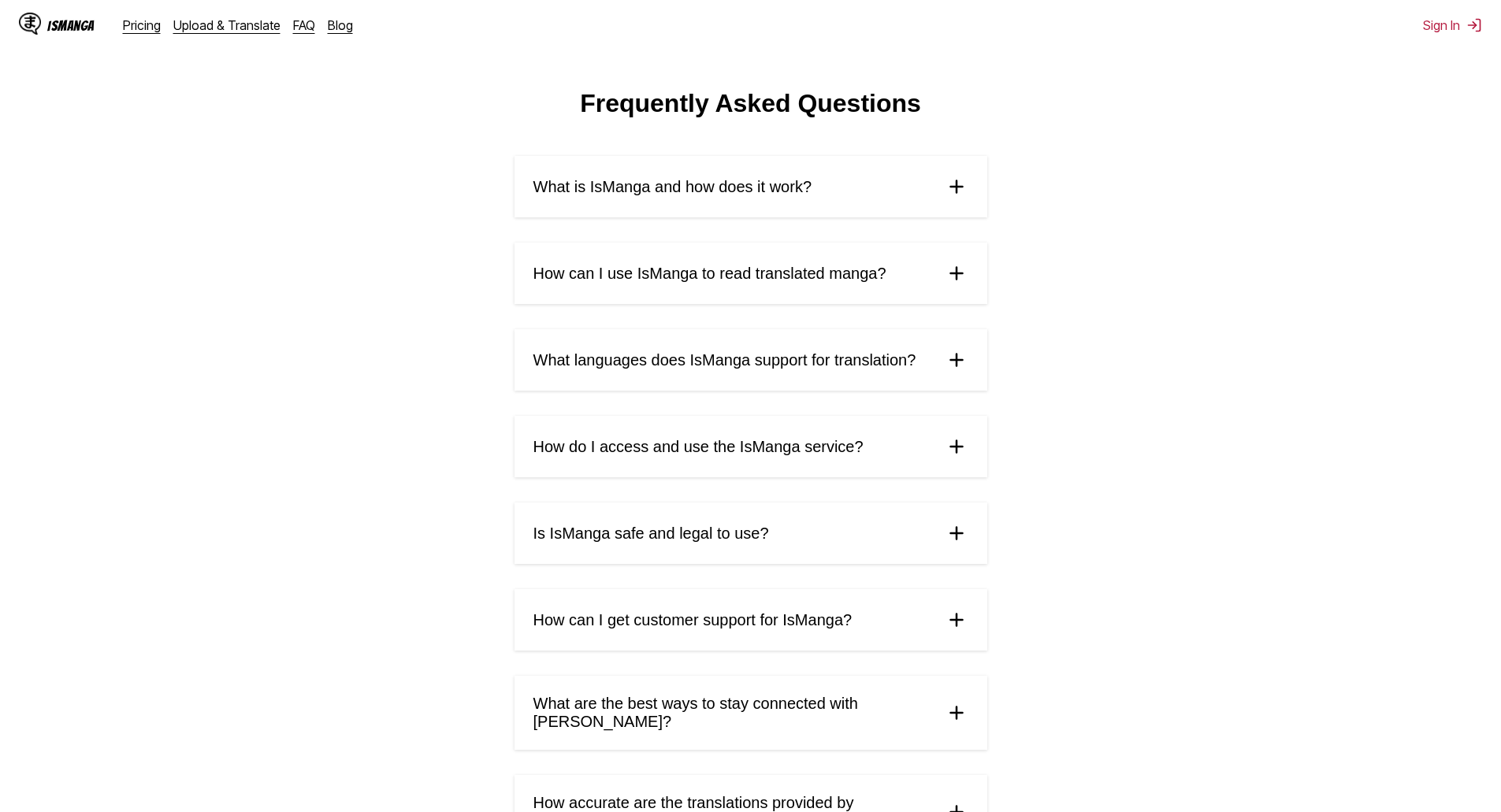
scroll to position [0, 0]
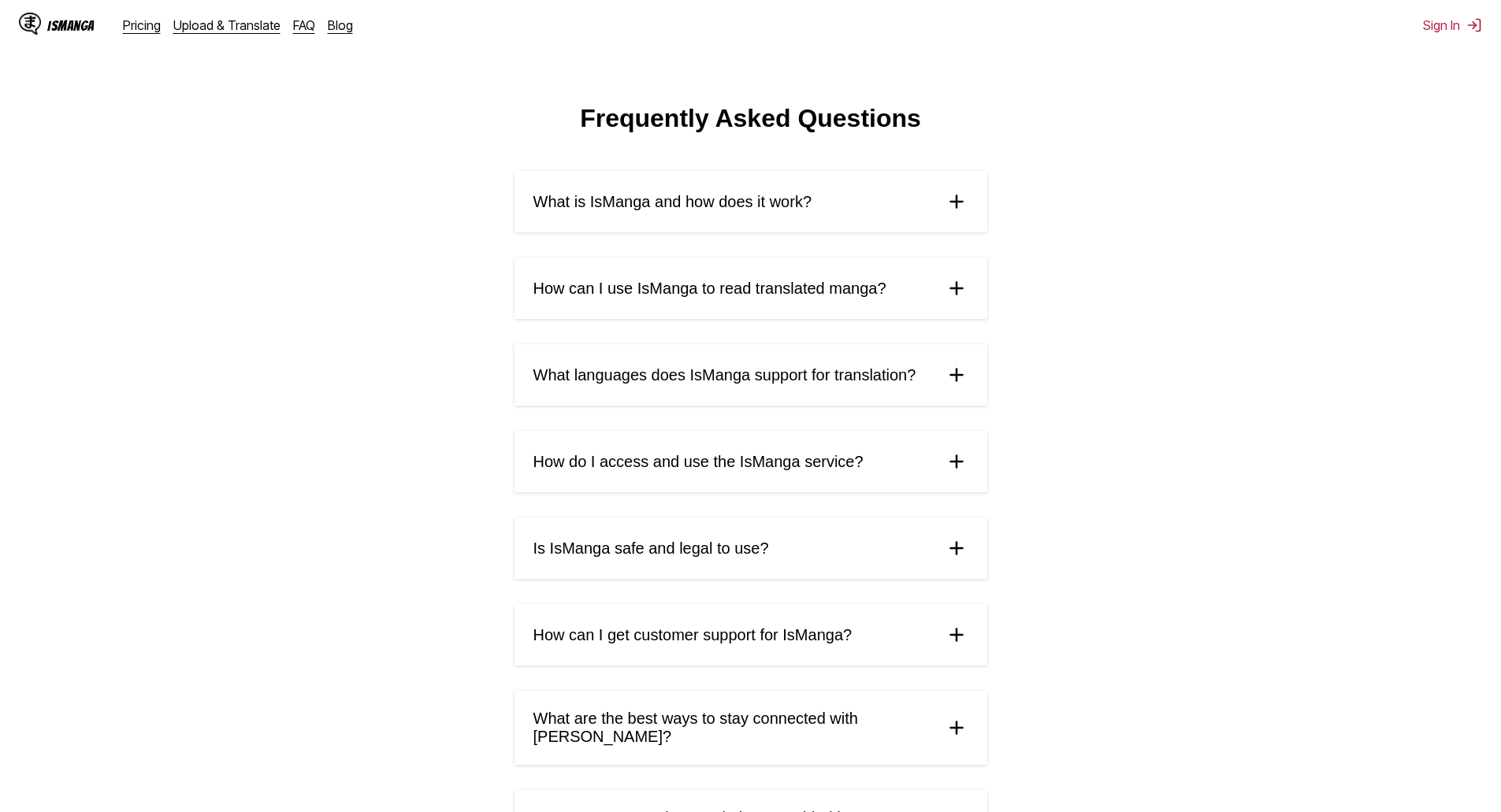
click at [60, 21] on div "IsManga" at bounding box center [71, 25] width 48 height 15
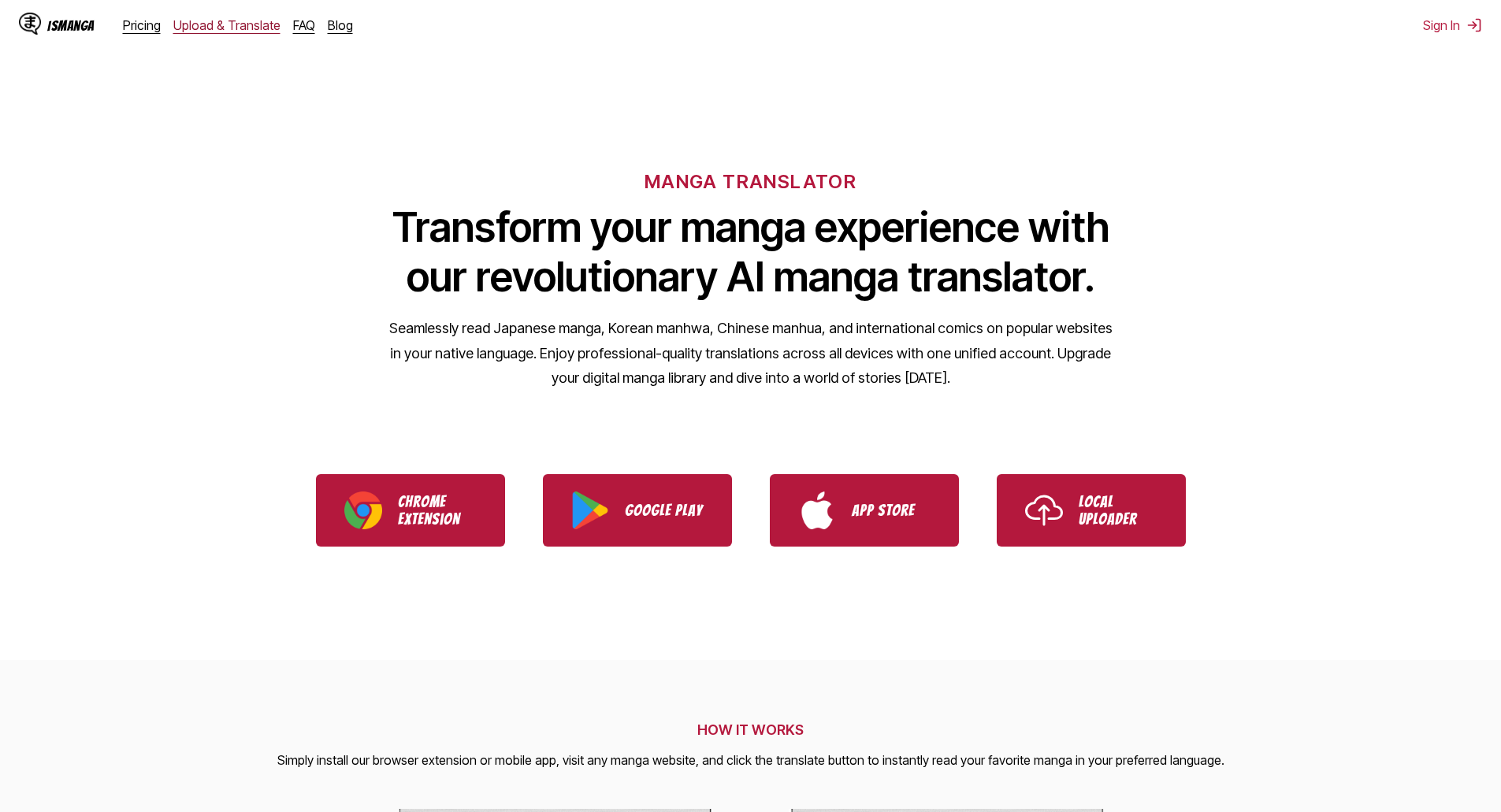
click at [262, 20] on link "Upload & Translate" at bounding box center [227, 25] width 107 height 16
